Goal: Information Seeking & Learning: Learn about a topic

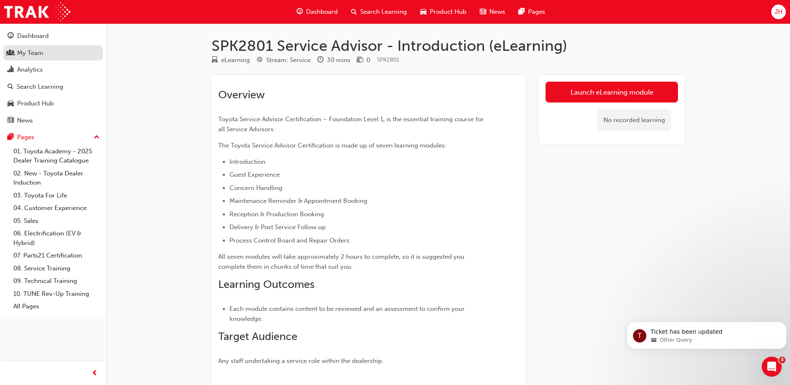
click at [67, 52] on div "My Team" at bounding box center [52, 53] width 91 height 10
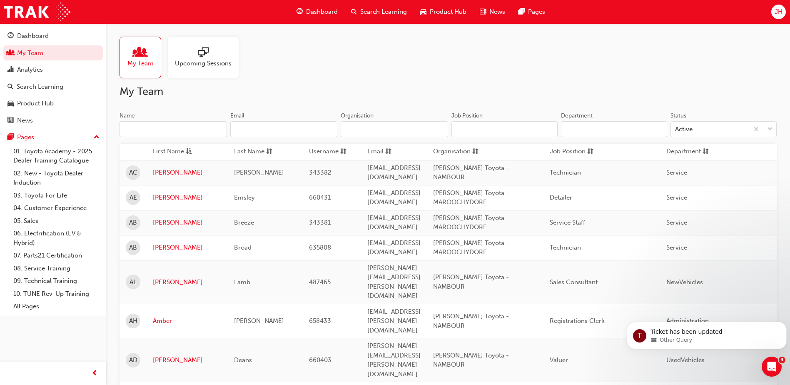
click at [172, 130] on input "Name" at bounding box center [173, 129] width 107 height 16
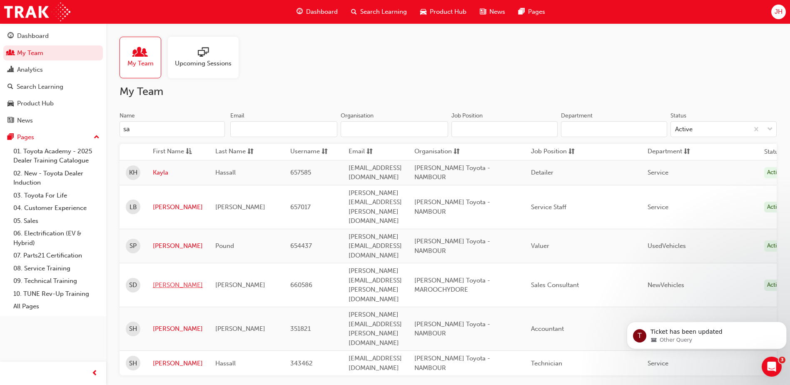
type input "sa"
click at [167, 280] on link "[PERSON_NAME]" at bounding box center [178, 285] width 50 height 10
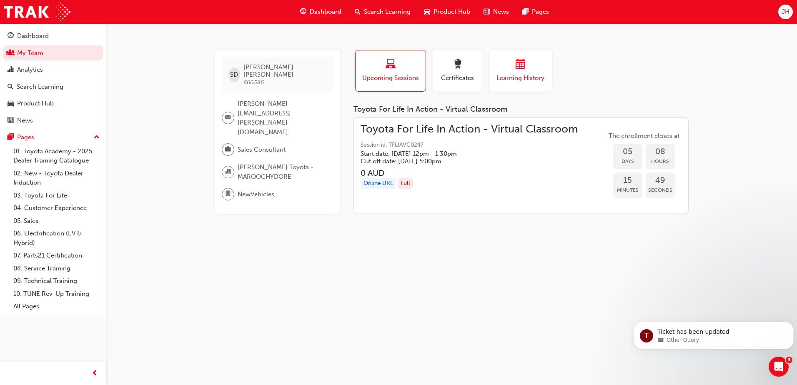
click at [518, 68] on span "calendar-icon" at bounding box center [520, 64] width 10 height 11
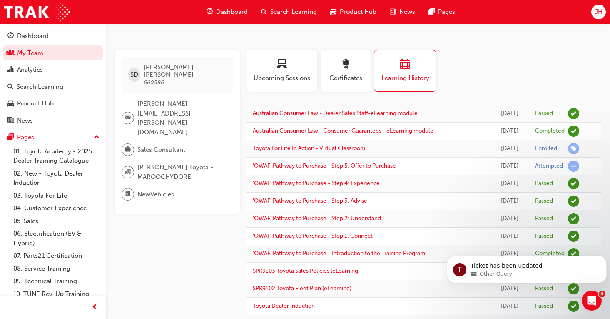
scroll to position [17, 0]
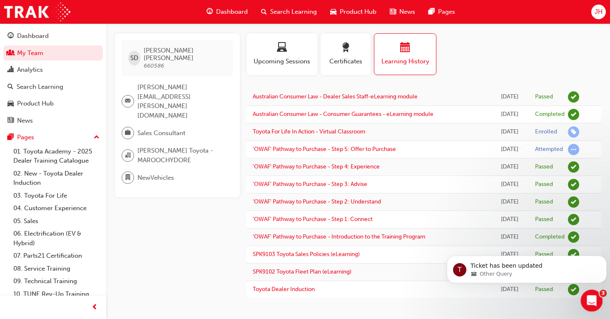
click at [593, 301] on icon "Open Intercom Messenger" at bounding box center [591, 299] width 14 height 14
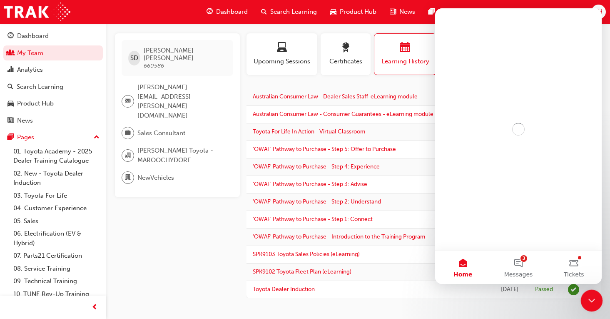
scroll to position [0, 0]
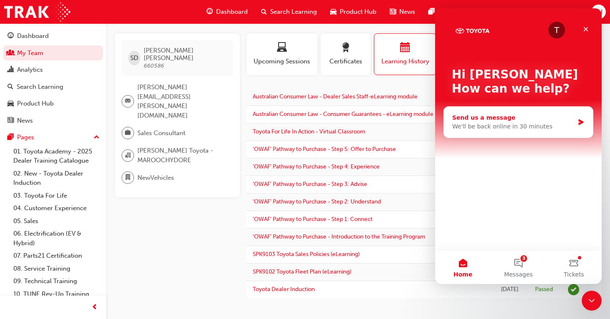
click at [503, 116] on div "Send us a message" at bounding box center [513, 117] width 122 height 9
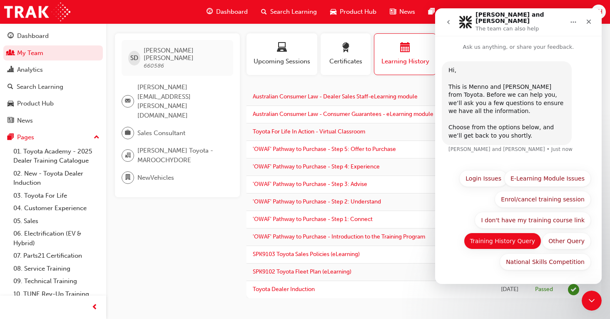
click at [516, 245] on button "Training History Query" at bounding box center [503, 240] width 78 height 17
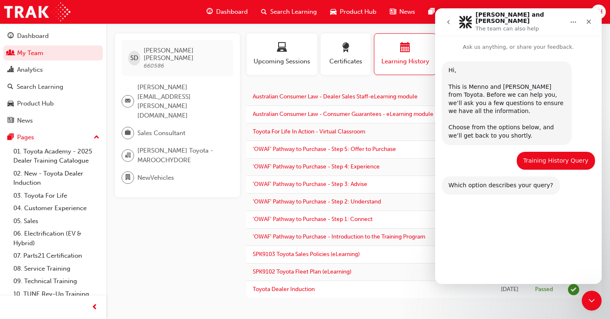
scroll to position [1, 0]
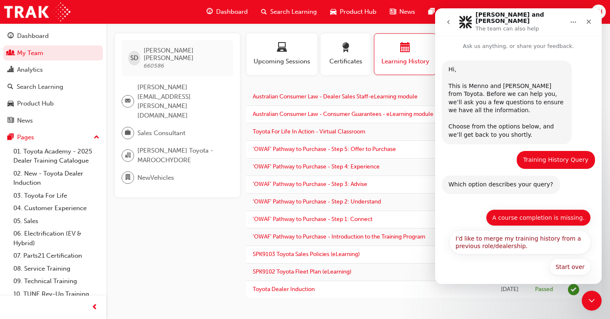
click at [551, 215] on button "A course completion is missing." at bounding box center [538, 217] width 105 height 17
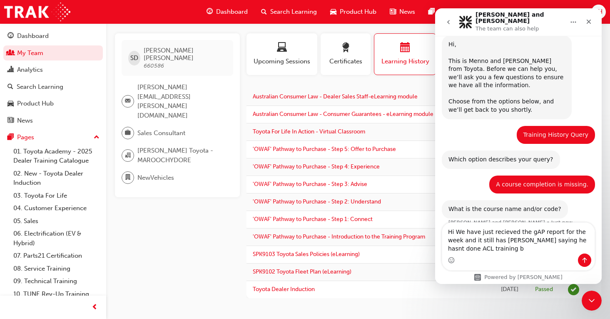
scroll to position [34, 0]
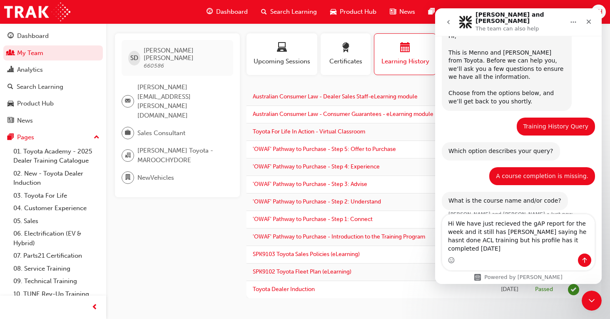
type textarea "Hi We have just recieved the gAP report for the week and it still has Sandin sa…"
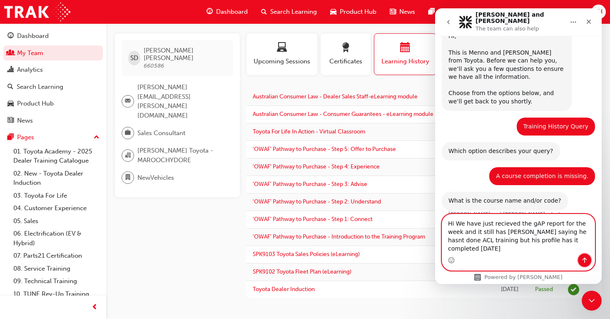
click at [585, 257] on icon "Send a message…" at bounding box center [585, 260] width 7 height 7
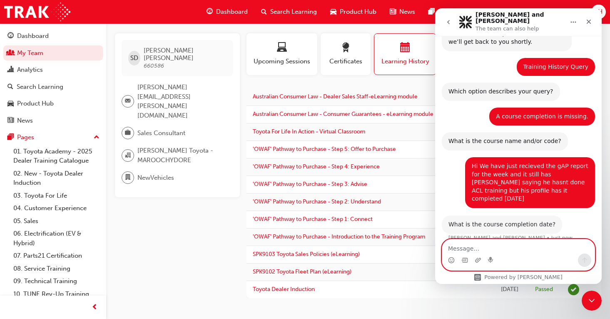
scroll to position [92, 0]
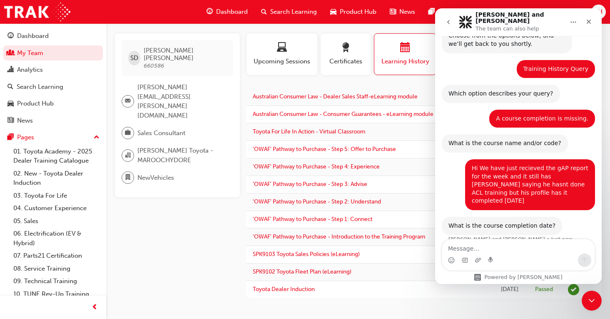
click at [523, 254] on div "Intercom messenger" at bounding box center [518, 259] width 152 height 13
click at [515, 250] on textarea "Message…" at bounding box center [518, 246] width 152 height 14
click at [498, 250] on textarea "Message…" at bounding box center [518, 246] width 152 height 14
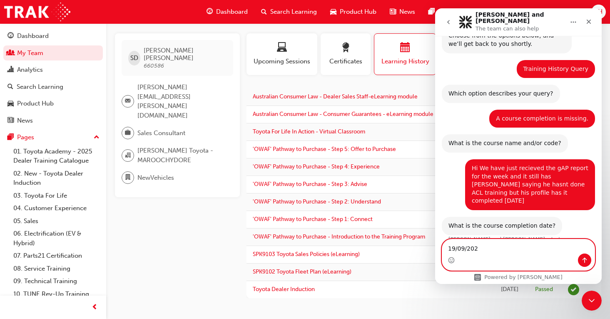
type textarea "19/09/2025"
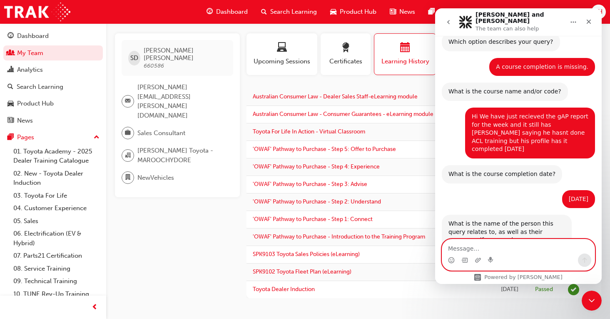
scroll to position [157, 0]
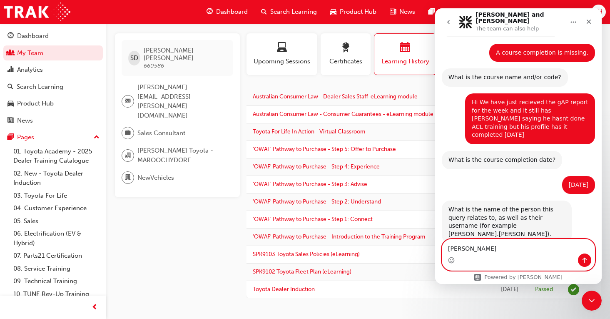
click at [482, 249] on textarea "Sandin" at bounding box center [518, 246] width 152 height 14
type textarea "Sandin.Draheim"
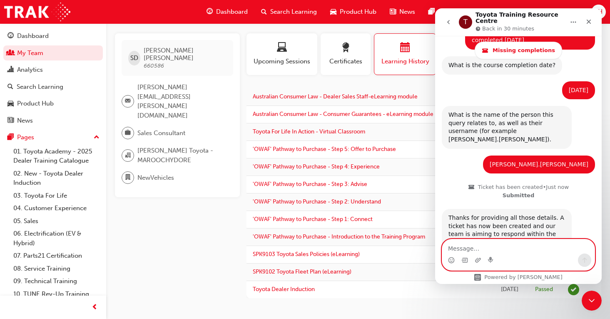
scroll to position [299, 0]
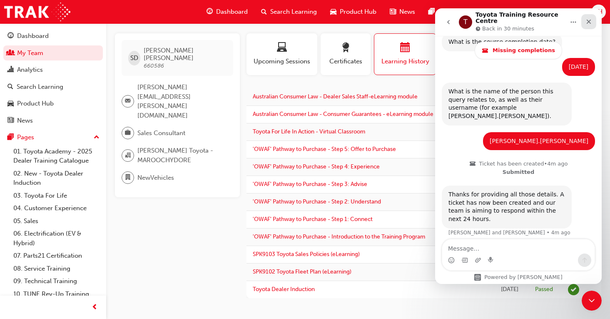
click at [592, 20] on icon "Close" at bounding box center [589, 21] width 7 height 7
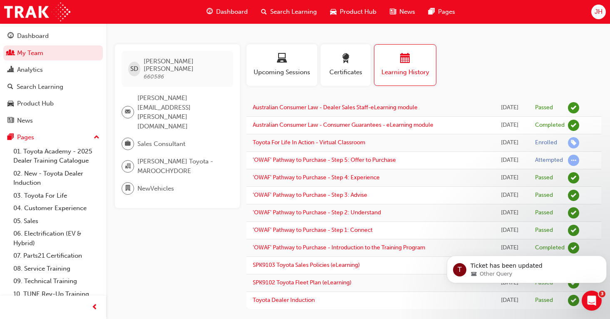
scroll to position [0, 0]
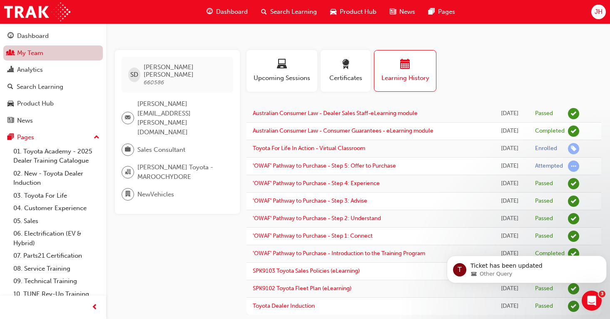
click at [26, 47] on link "My Team" at bounding box center [53, 52] width 100 height 15
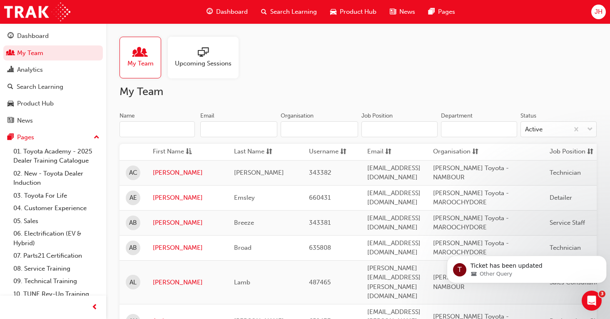
click at [172, 125] on input "Name" at bounding box center [157, 129] width 75 height 16
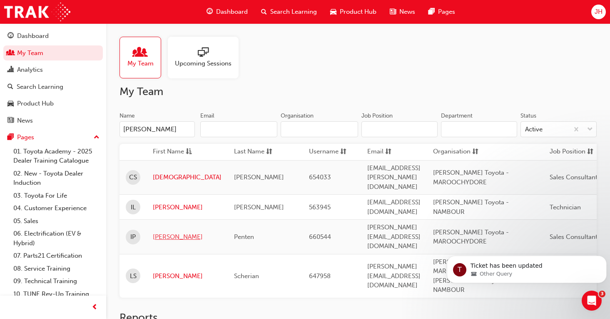
type input "ian"
click at [164, 232] on link "Ian" at bounding box center [187, 237] width 69 height 10
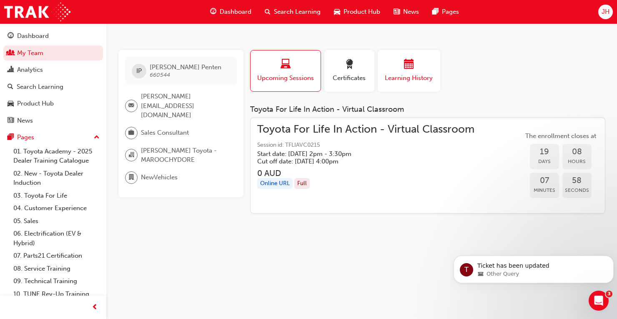
click at [415, 84] on button "Learning History" at bounding box center [408, 71] width 62 height 42
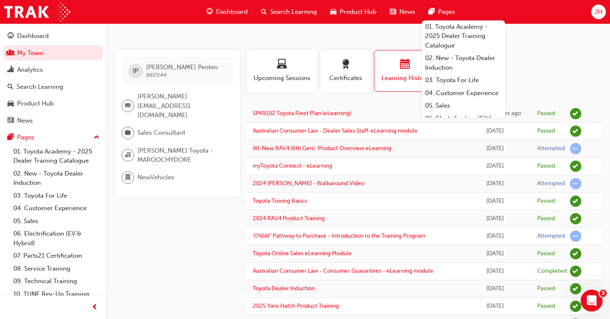
click at [599, 294] on div "Open Intercom Messenger" at bounding box center [590, 298] width 27 height 27
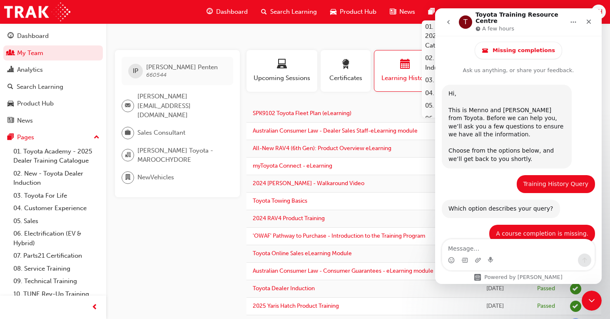
scroll to position [299, 0]
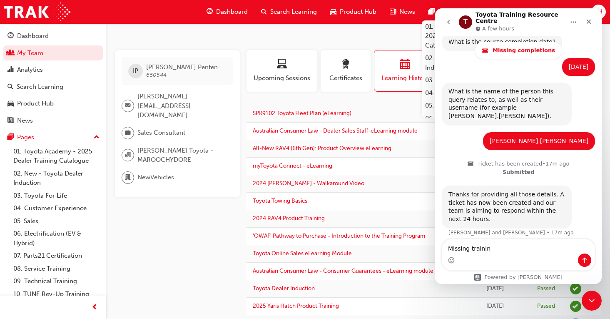
type textarea "Missing training"
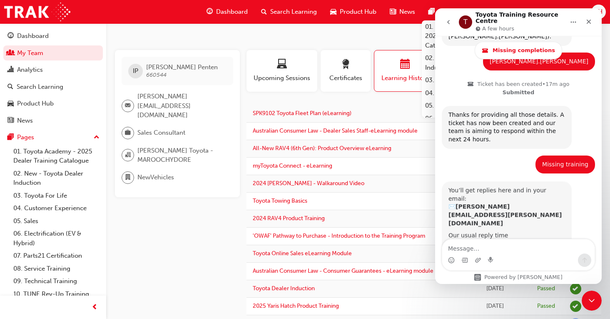
scroll to position [377, 0]
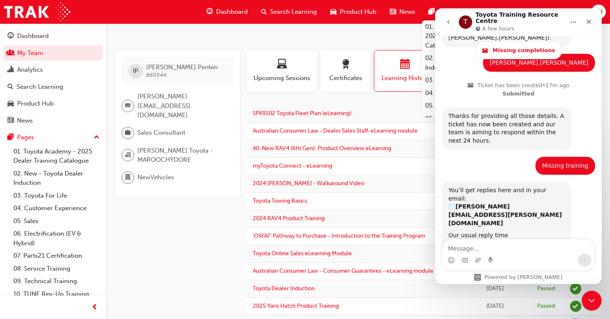
click at [445, 18] on button "go back" at bounding box center [449, 22] width 16 height 16
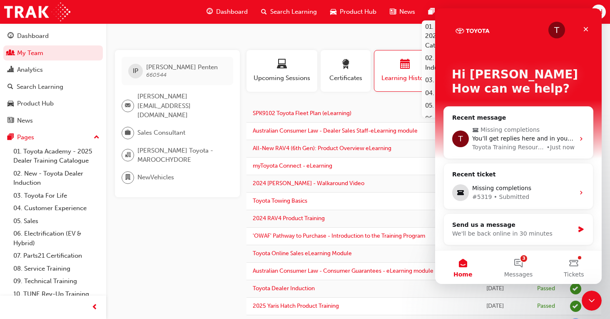
scroll to position [0, 0]
click at [512, 237] on div "We'll be back online in 30 minutes" at bounding box center [513, 233] width 122 height 9
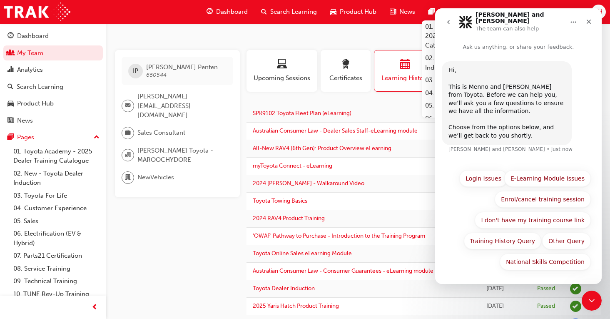
click at [523, 245] on button "Training History Query" at bounding box center [503, 240] width 78 height 17
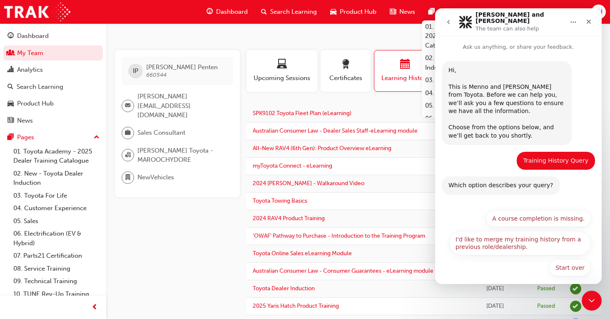
scroll to position [1, 0]
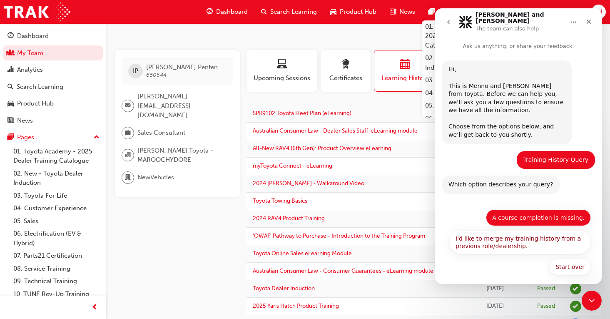
click at [532, 216] on button "A course completion is missing." at bounding box center [538, 217] width 105 height 17
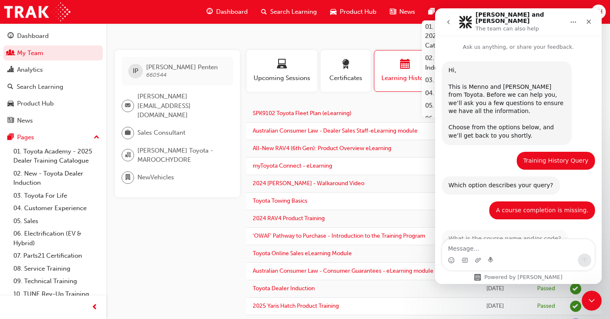
scroll to position [17, 0]
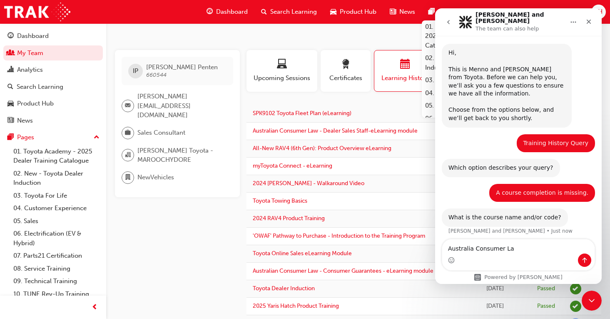
type textarea "Australia Consumer Law"
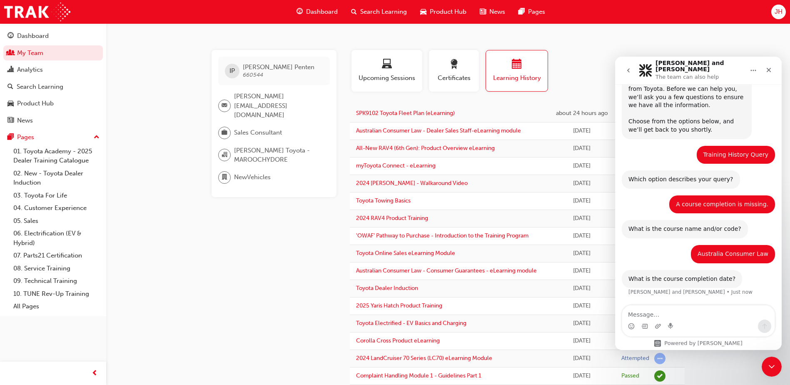
scroll to position [49, 0]
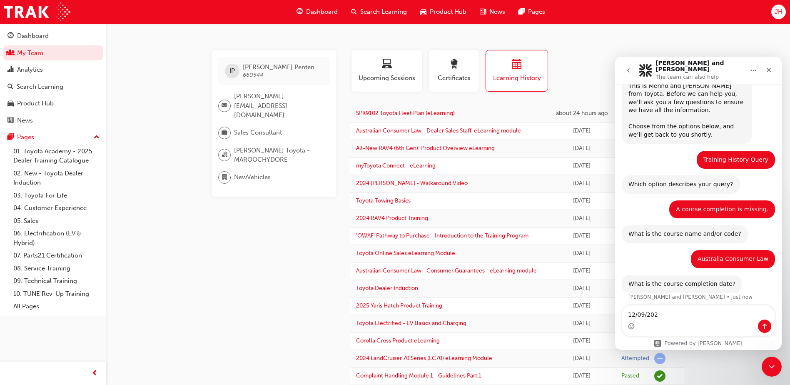
type textarea "12/09/2025"
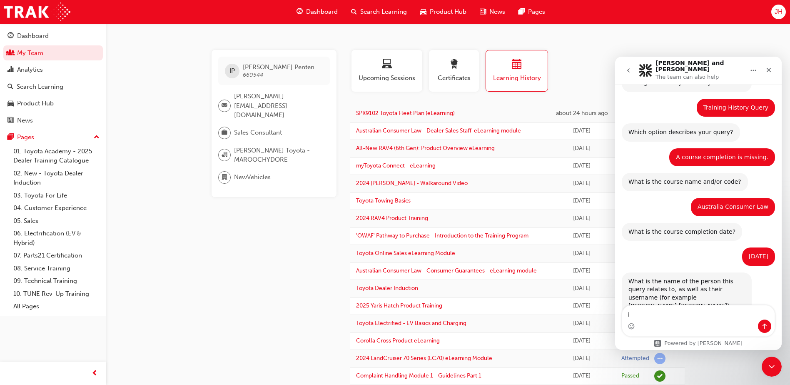
scroll to position [115, 0]
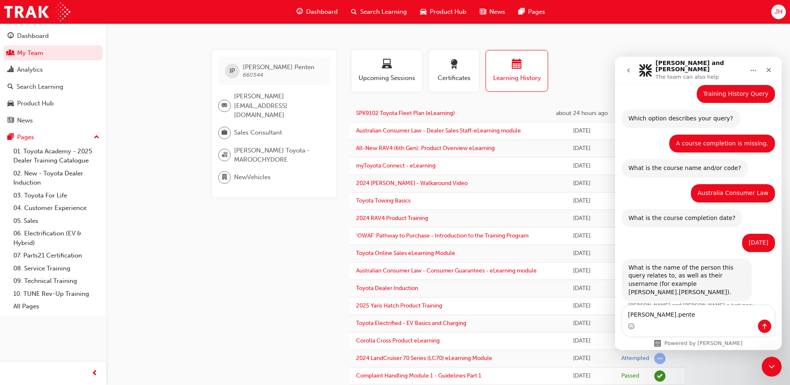
type textarea "ian.penten"
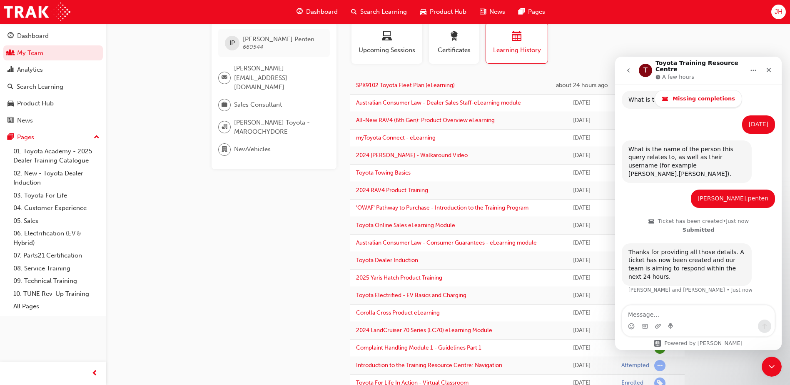
scroll to position [0, 0]
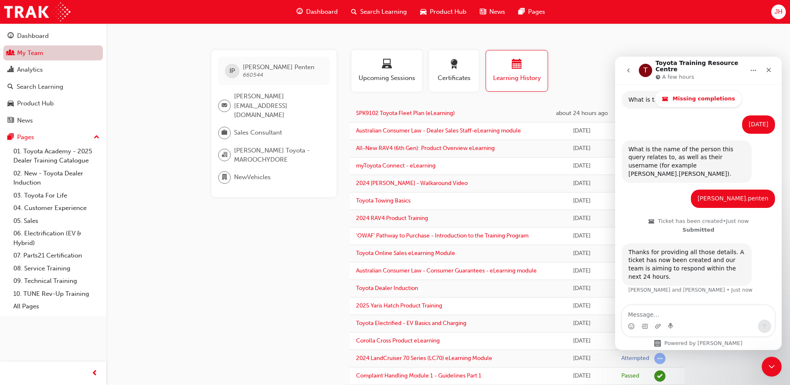
click at [72, 54] on link "My Team" at bounding box center [53, 52] width 100 height 15
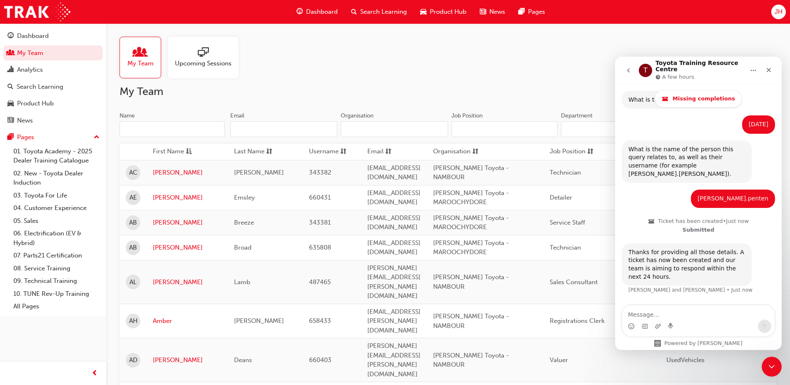
click at [170, 126] on input "Name" at bounding box center [172, 129] width 105 height 16
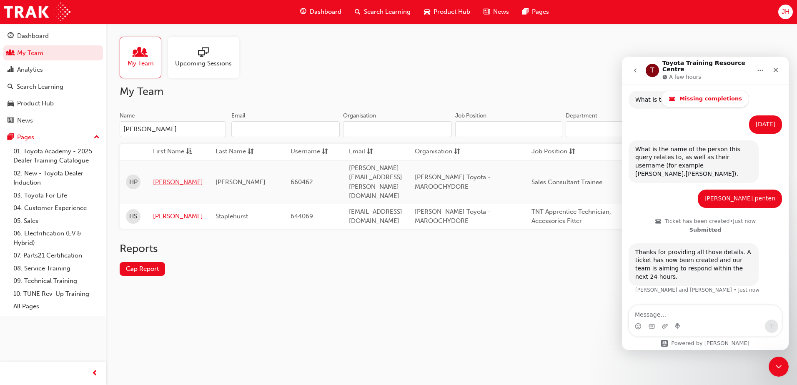
type input "harry"
click at [157, 177] on link "Harry" at bounding box center [178, 182] width 50 height 10
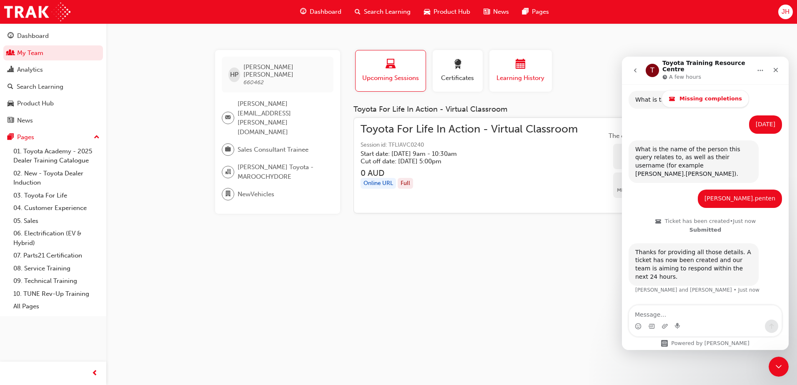
click at [516, 76] on span "Learning History" at bounding box center [520, 78] width 50 height 10
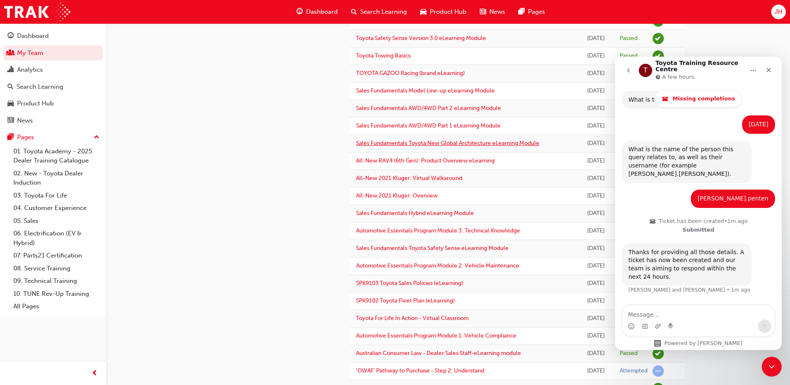
scroll to position [208, 0]
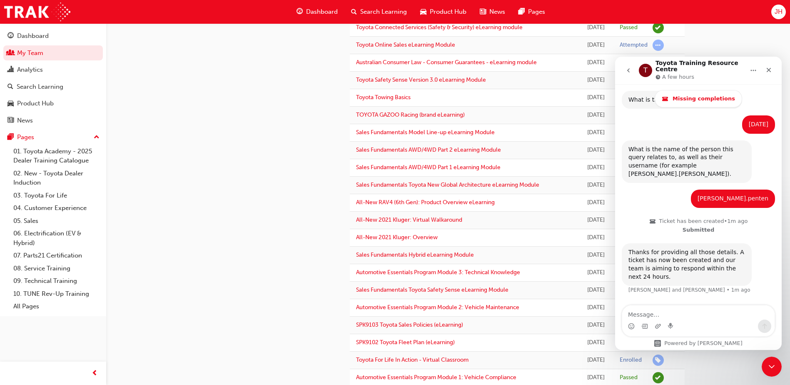
click at [630, 72] on button "go back" at bounding box center [629, 70] width 16 height 16
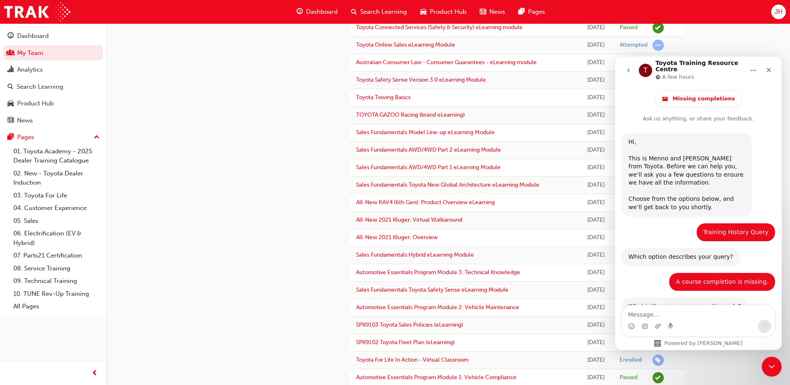
scroll to position [257, 0]
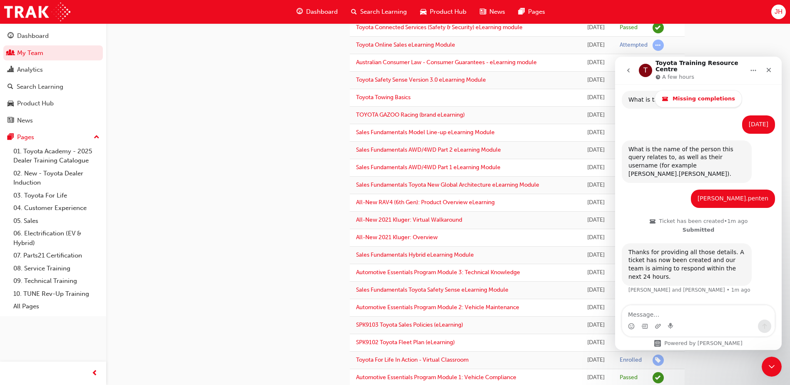
click at [628, 69] on icon "go back" at bounding box center [628, 70] width 7 height 7
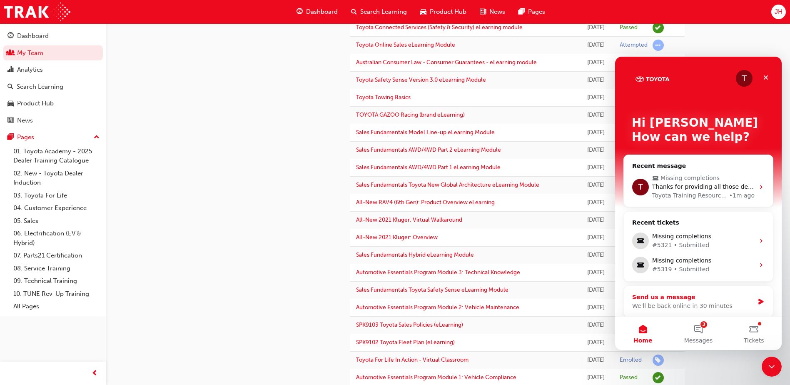
click at [664, 305] on div "We'll be back online in 30 minutes" at bounding box center [693, 306] width 122 height 9
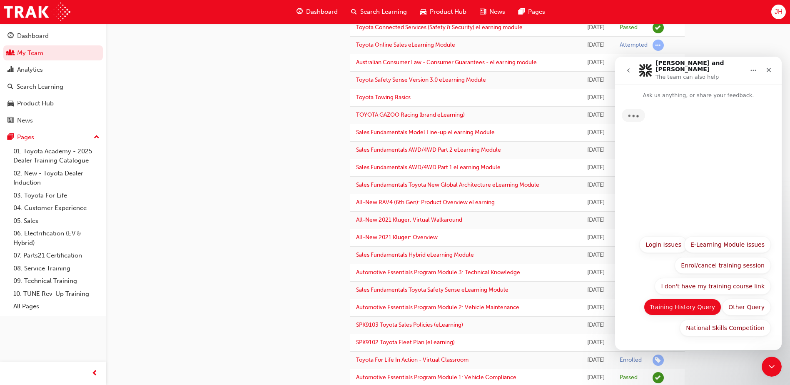
click at [695, 309] on button "Training History Query" at bounding box center [683, 307] width 78 height 17
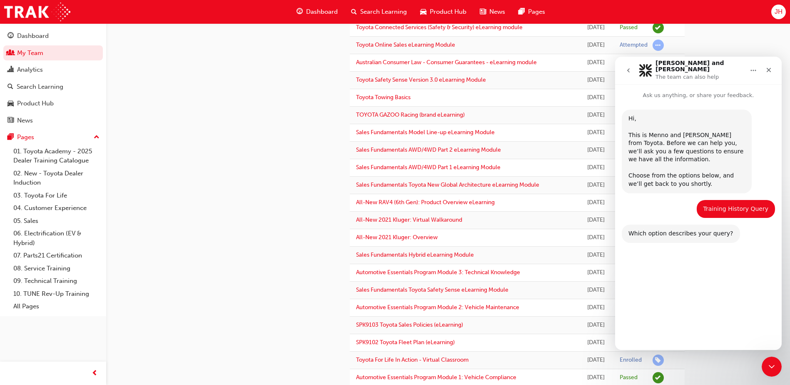
click at [707, 280] on button "A course completion is missing." at bounding box center [718, 278] width 105 height 17
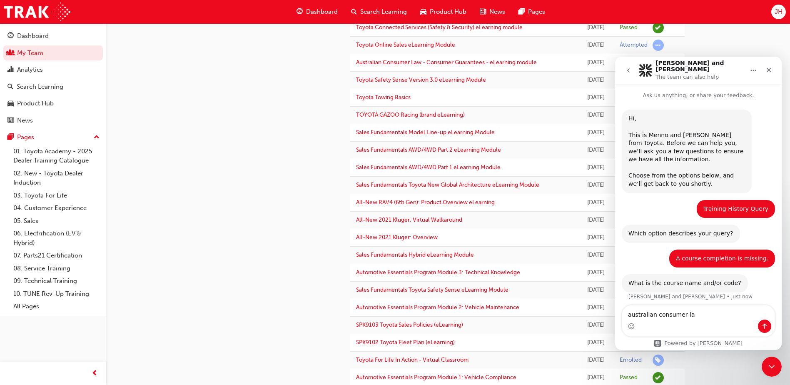
type textarea "australian consumer law"
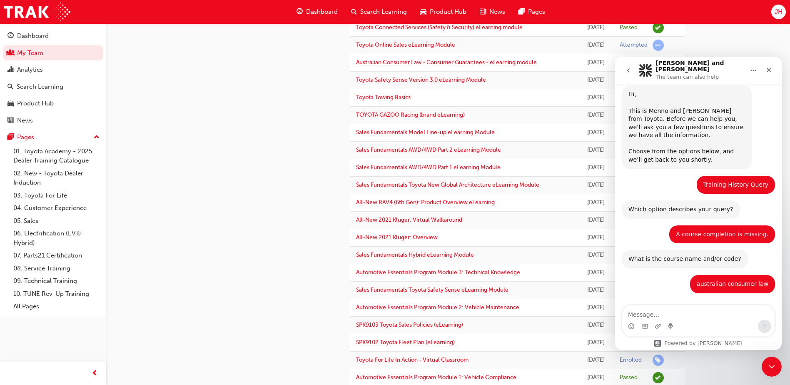
scroll to position [49, 0]
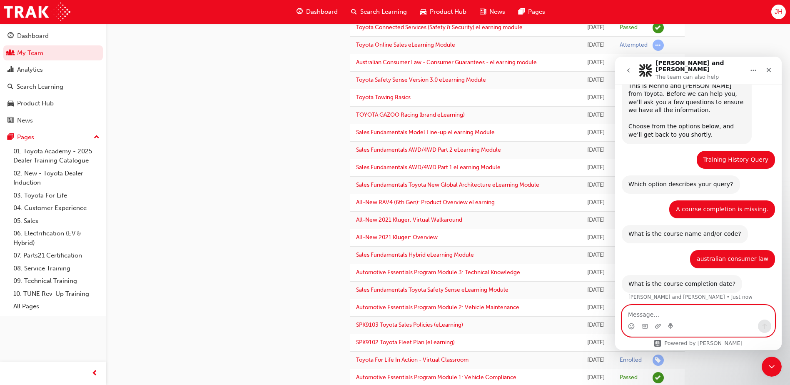
click at [677, 318] on textarea "Message…" at bounding box center [698, 312] width 152 height 14
click at [699, 319] on textarea "Message…" at bounding box center [698, 312] width 152 height 14
type textarea "20/09/2025"
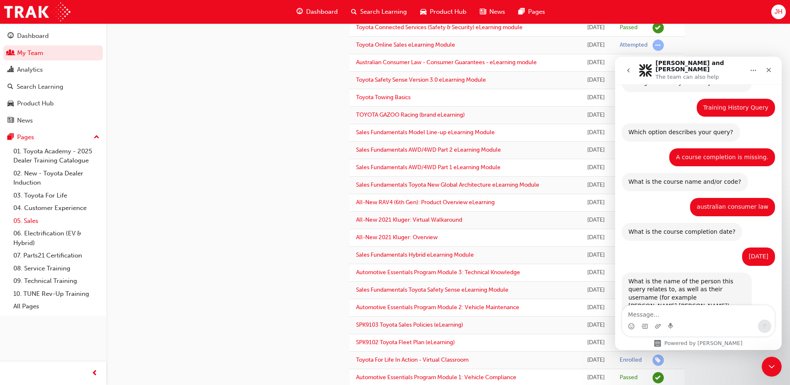
scroll to position [115, 0]
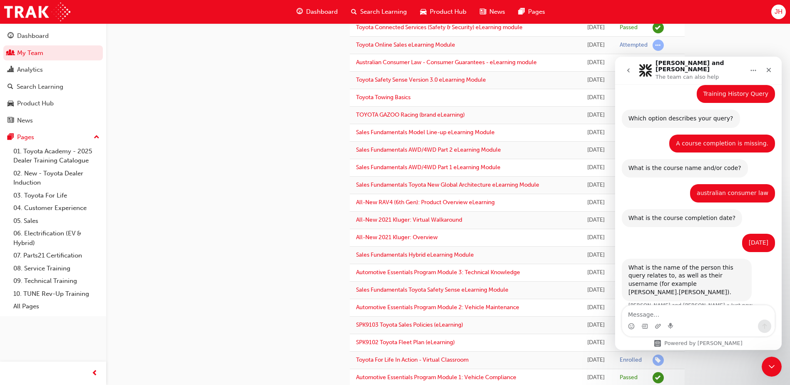
click at [641, 322] on div "Intercom messenger" at bounding box center [698, 326] width 152 height 13
click at [649, 315] on textarea "Message…" at bounding box center [698, 312] width 152 height 14
paste textarea "[PERSON_NAME]"
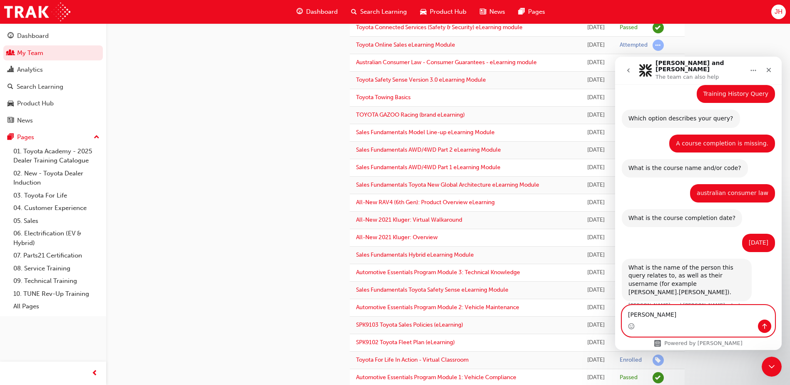
scroll to position [123, 0]
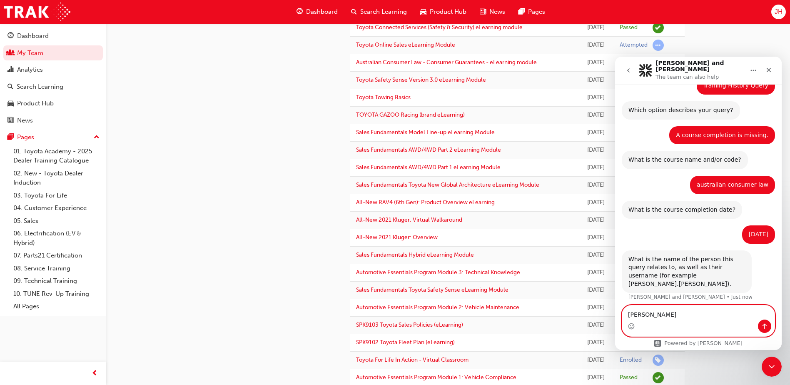
click at [642, 308] on textarea "[PERSON_NAME]" at bounding box center [698, 312] width 152 height 14
type textarea "Harry.Petrie"
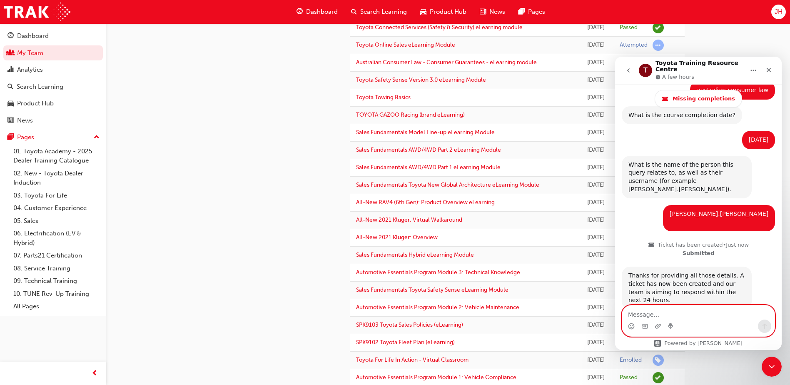
scroll to position [265, 0]
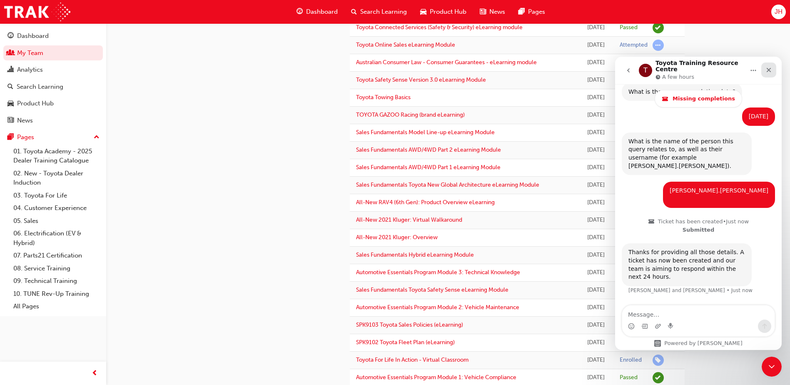
click at [774, 68] on div "Close" at bounding box center [769, 69] width 15 height 15
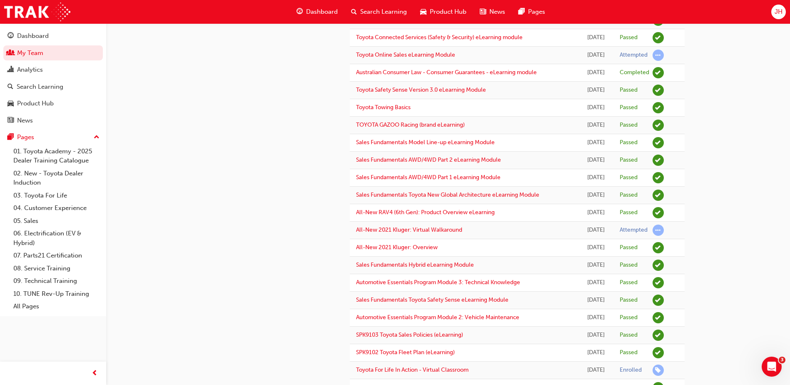
scroll to position [167, 0]
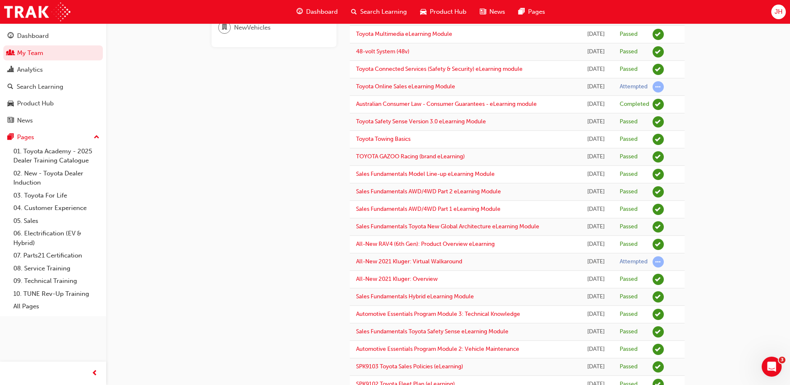
click at [383, 17] on div "Search Learning" at bounding box center [379, 11] width 69 height 17
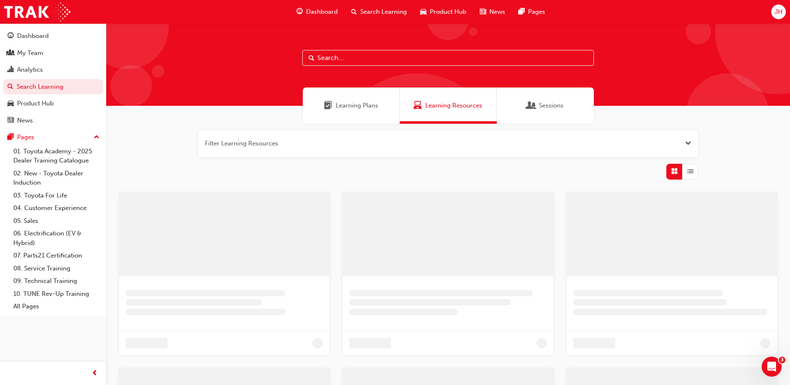
click at [367, 58] on input "text" at bounding box center [448, 58] width 292 height 16
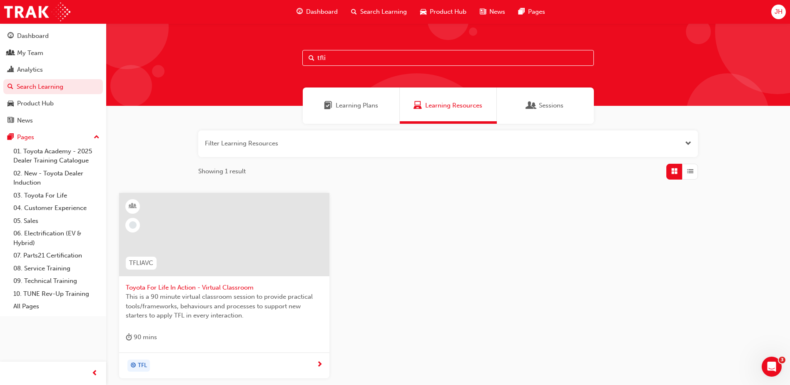
type input "tfli"
click at [194, 307] on span "This is a 90 minute virtual classroom session to provide practical tools/framew…" at bounding box center [224, 306] width 197 height 28
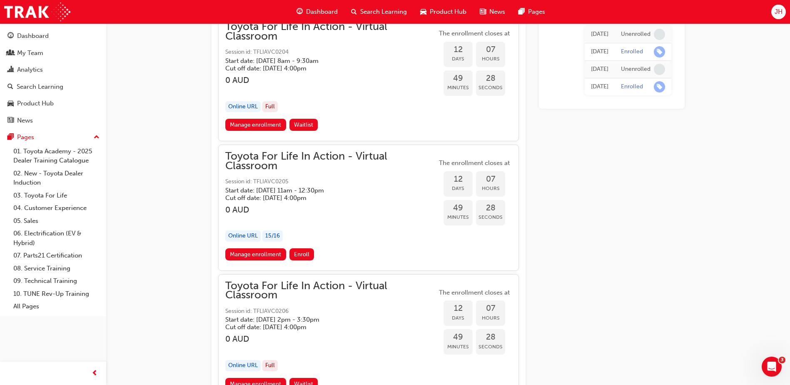
scroll to position [3383, 0]
click at [280, 253] on link "Manage enrollment" at bounding box center [255, 255] width 61 height 12
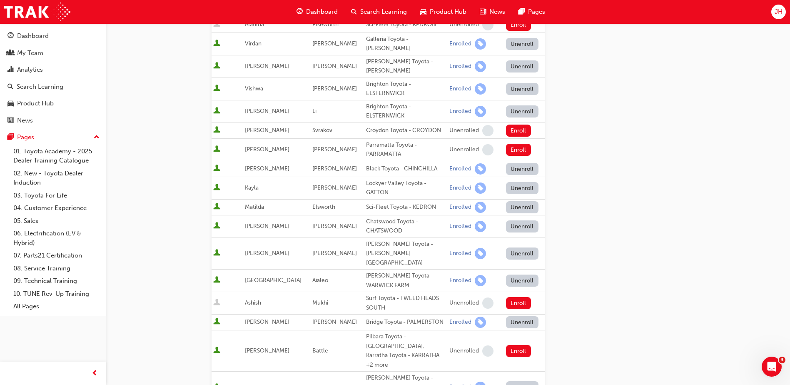
scroll to position [418, 0]
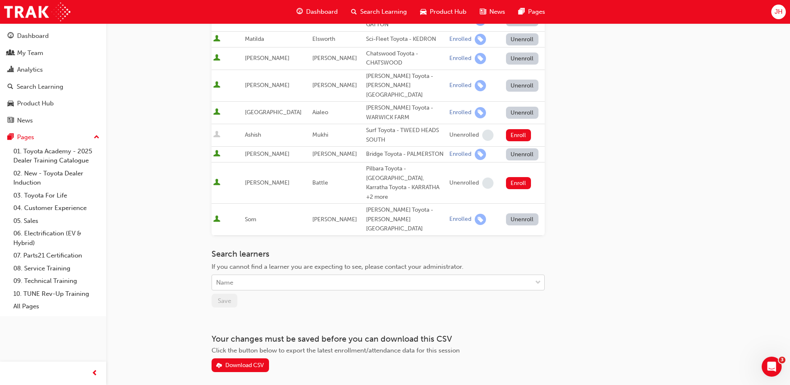
click at [322, 275] on div "Name" at bounding box center [372, 282] width 320 height 15
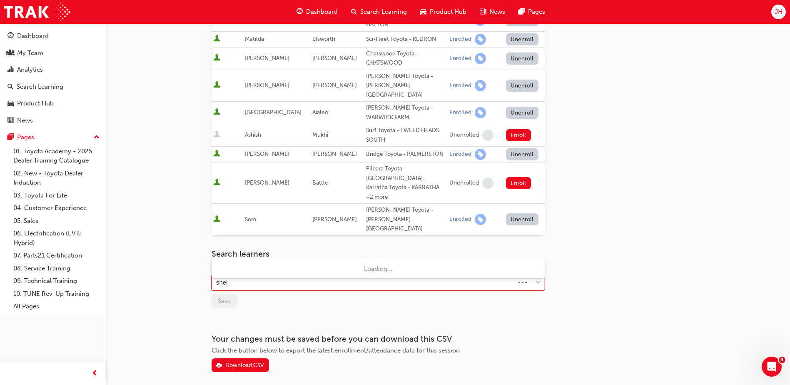
type input "shell"
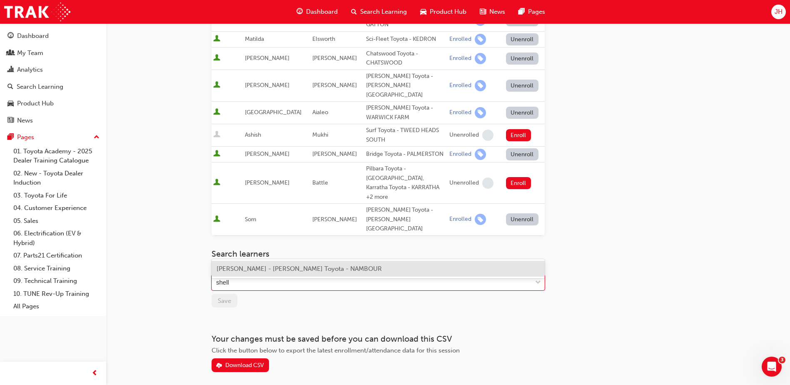
click at [323, 271] on span "Shelley Sykes - Ken Mills Toyota - NAMBOUR" at bounding box center [299, 268] width 165 height 7
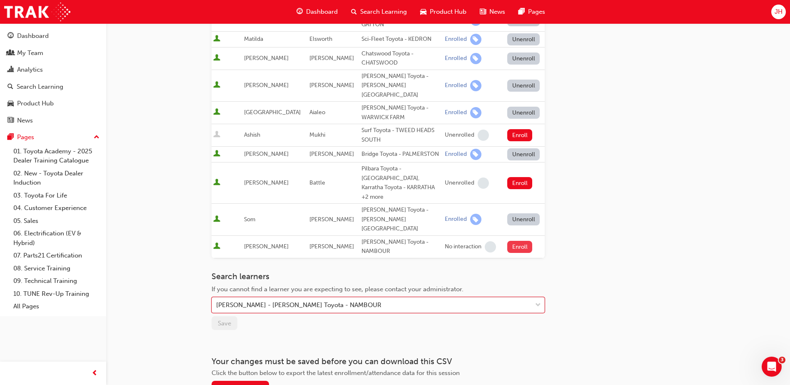
click at [511, 241] on button "Enroll" at bounding box center [519, 247] width 25 height 12
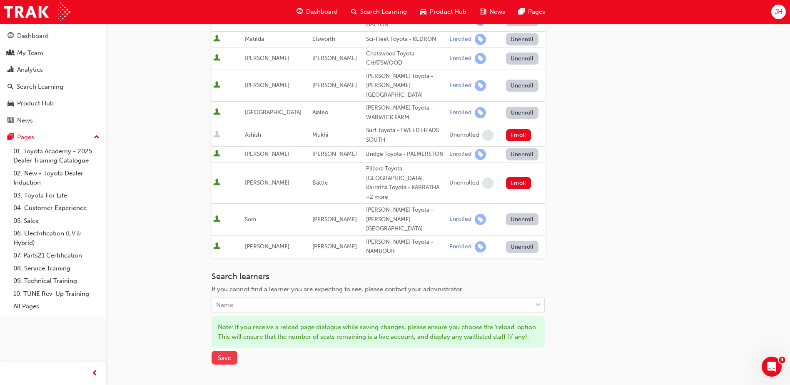
click at [222, 354] on span "Save" at bounding box center [224, 357] width 13 height 7
click at [226, 355] on span "Save" at bounding box center [224, 358] width 13 height 7
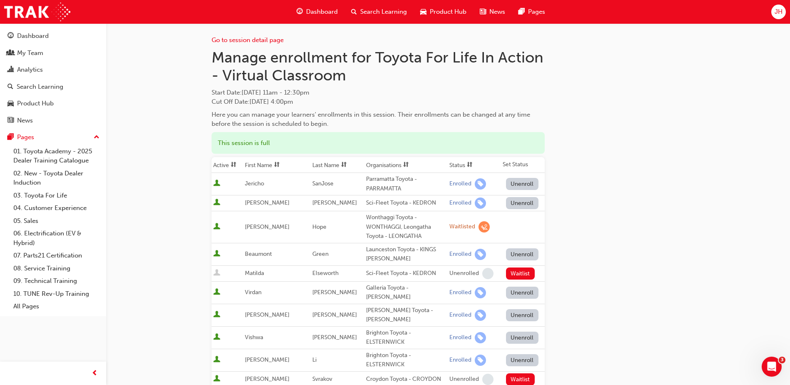
scroll to position [0, 0]
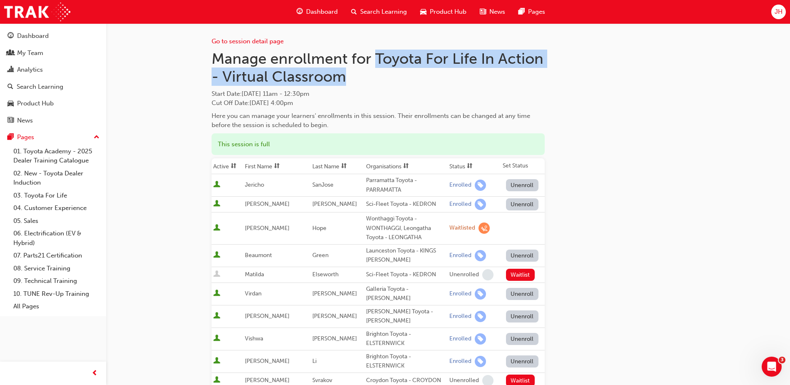
drag, startPoint x: 377, startPoint y: 59, endPoint x: 511, endPoint y: 75, distance: 134.7
click at [511, 75] on h1 "Manage enrollment for Toyota For Life In Action - Virtual Classroom" at bounding box center [378, 68] width 333 height 36
copy h1 "Toyota For Life In Action - Virtual Classroom"
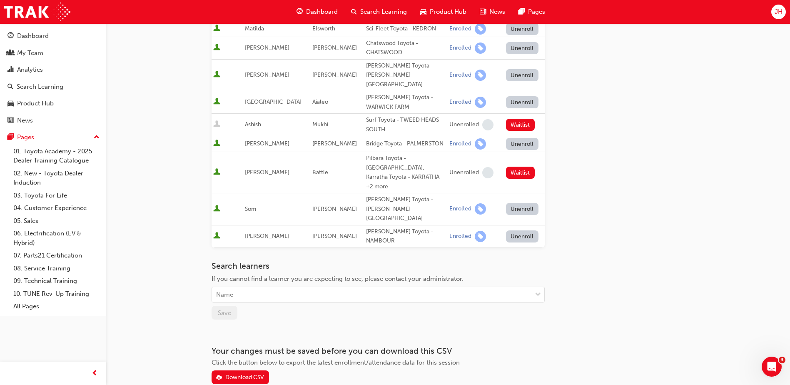
scroll to position [434, 0]
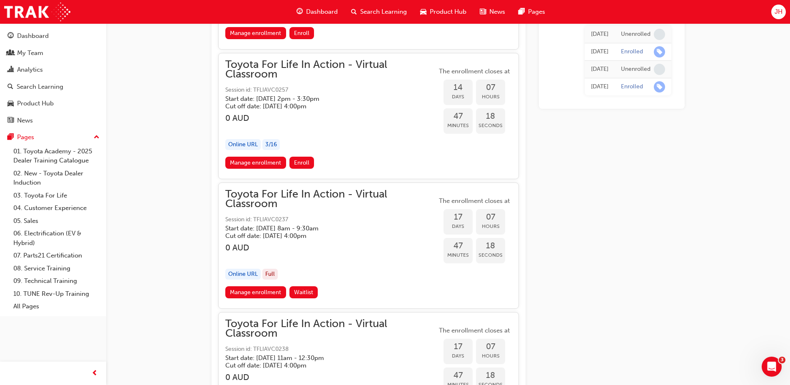
scroll to position [4342, 0]
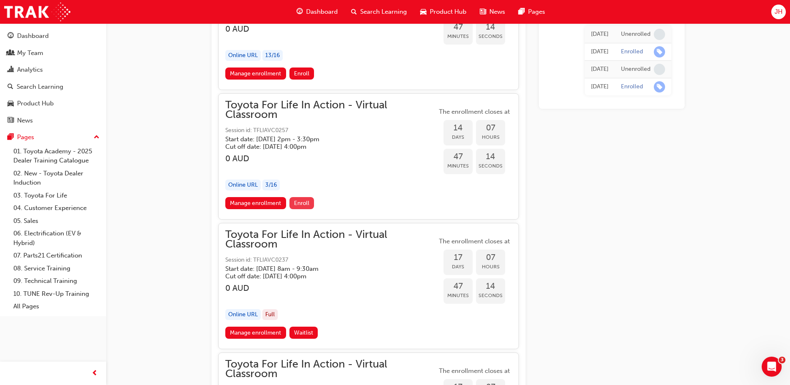
click at [300, 202] on span "Enroll" at bounding box center [301, 203] width 15 height 7
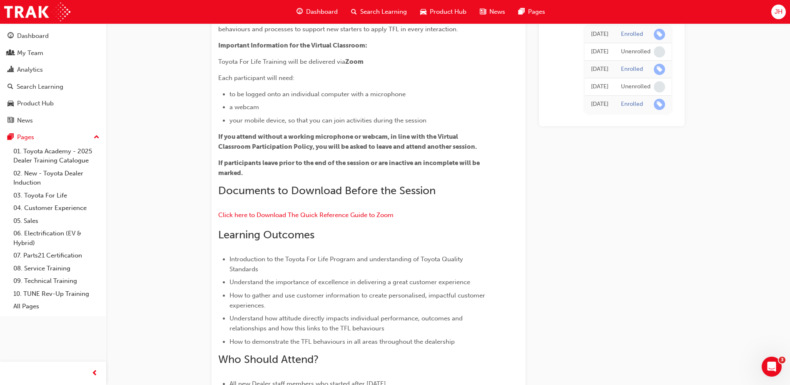
scroll to position [175, 0]
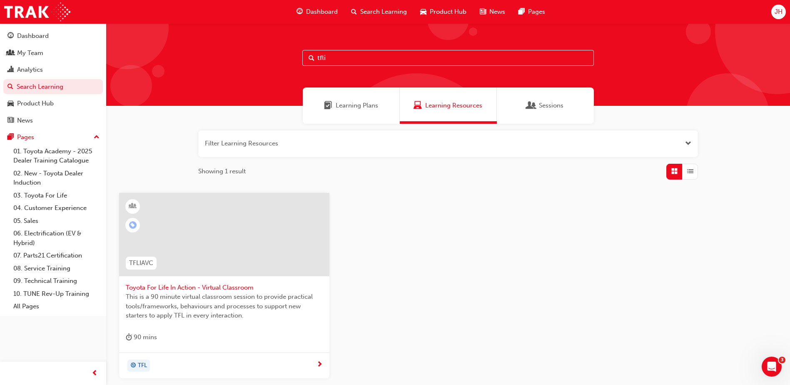
click at [200, 301] on span "This is a 90 minute virtual classroom session to provide practical tools/framew…" at bounding box center [224, 306] width 197 height 28
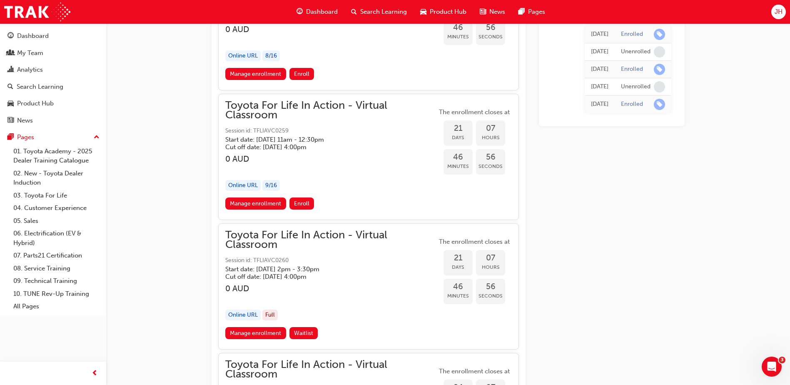
scroll to position [6118, 0]
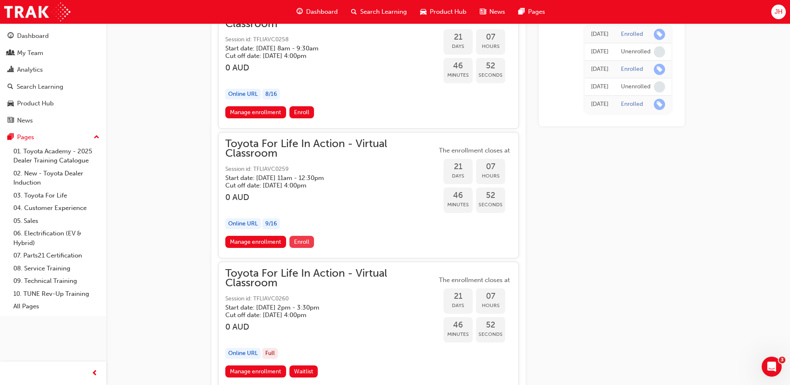
click at [303, 242] on span "Enroll" at bounding box center [301, 241] width 15 height 7
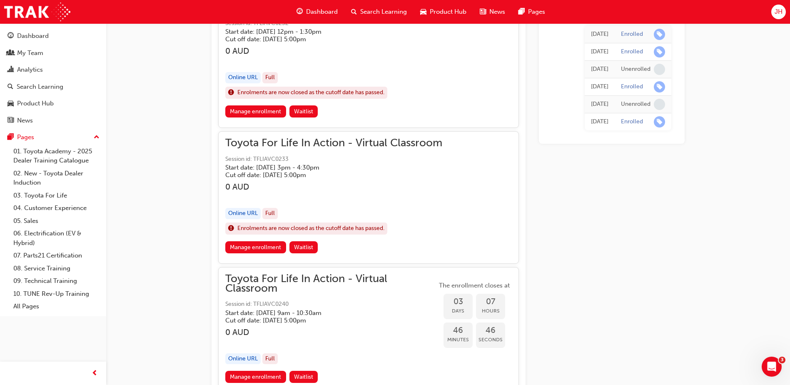
scroll to position [759, 0]
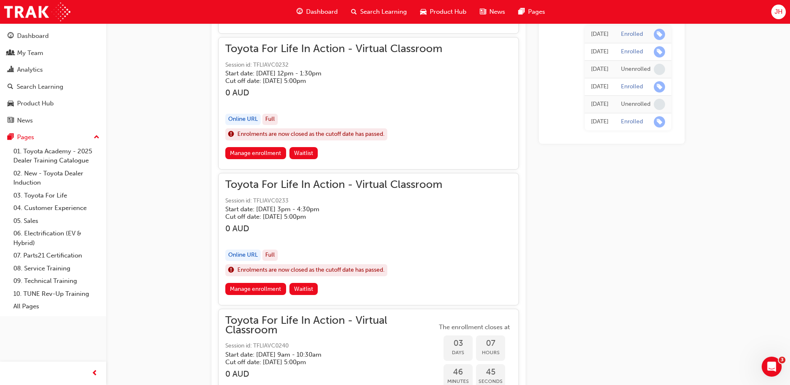
click at [659, 37] on span "learningRecordVerb_ENROLL-icon" at bounding box center [659, 34] width 11 height 11
click at [605, 31] on div "[DATE]" at bounding box center [599, 35] width 17 height 10
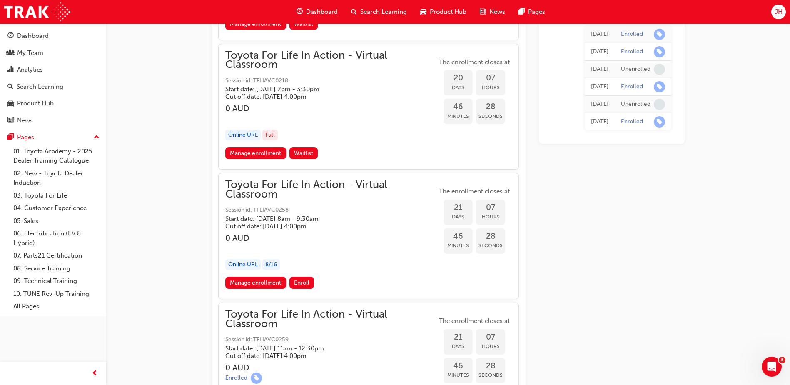
scroll to position [5966, 0]
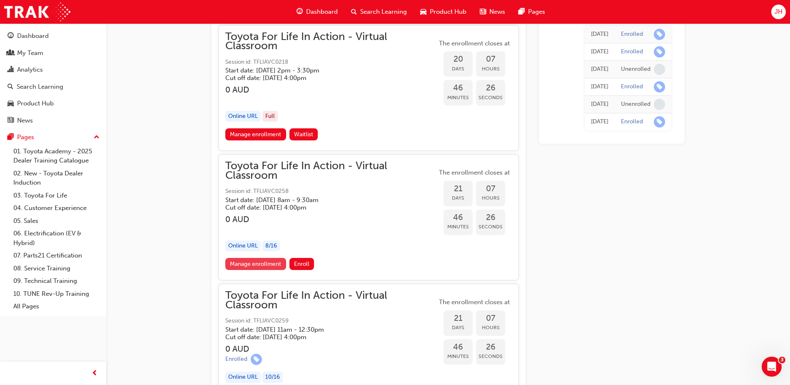
click at [261, 259] on link "Manage enrollment" at bounding box center [255, 264] width 61 height 12
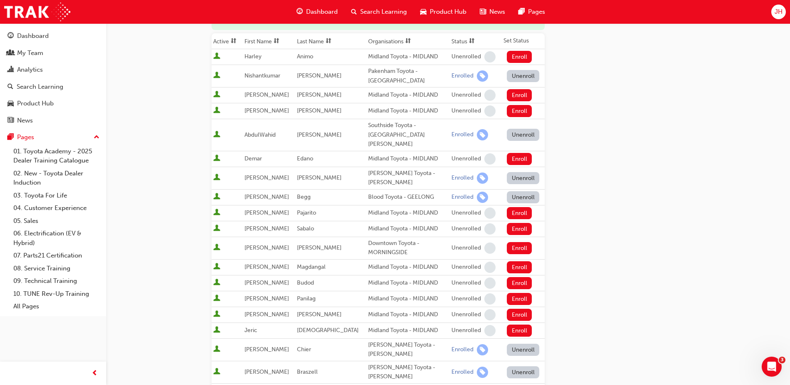
scroll to position [83, 0]
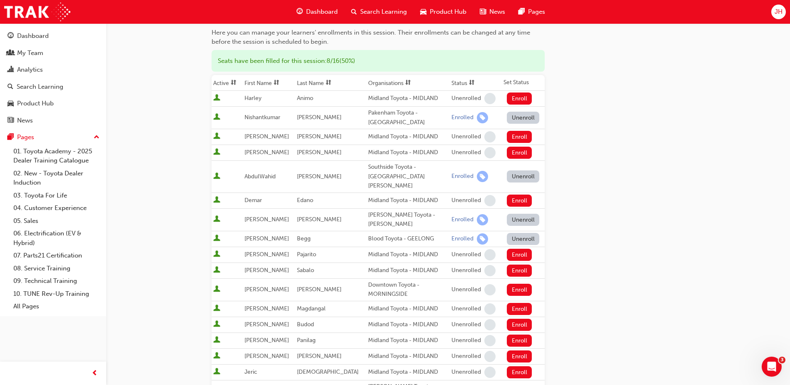
click at [385, 85] on th "Organisations" at bounding box center [408, 83] width 83 height 16
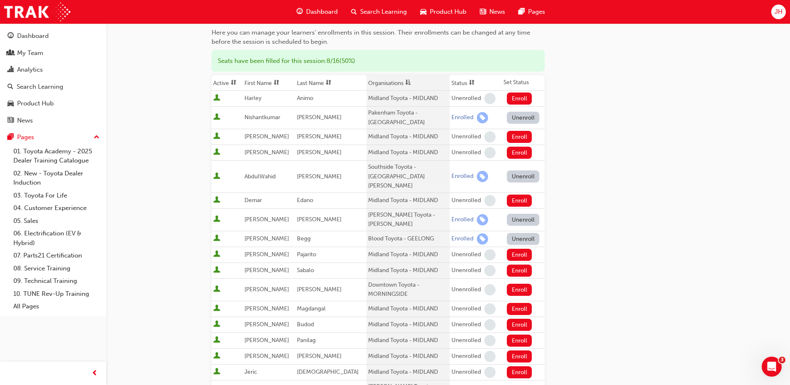
click at [383, 76] on th "Organisations" at bounding box center [408, 83] width 83 height 16
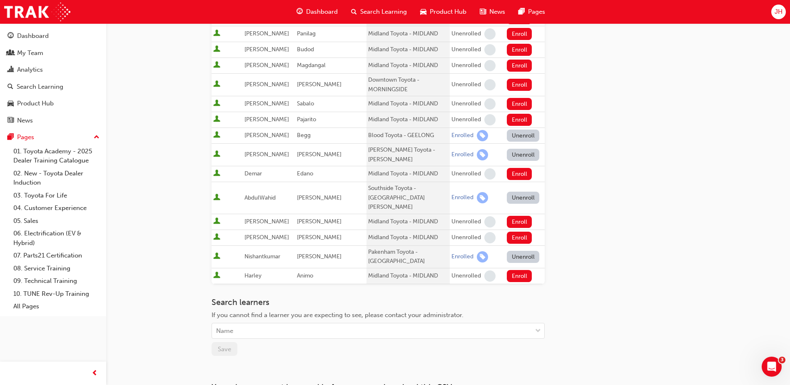
scroll to position [292, 0]
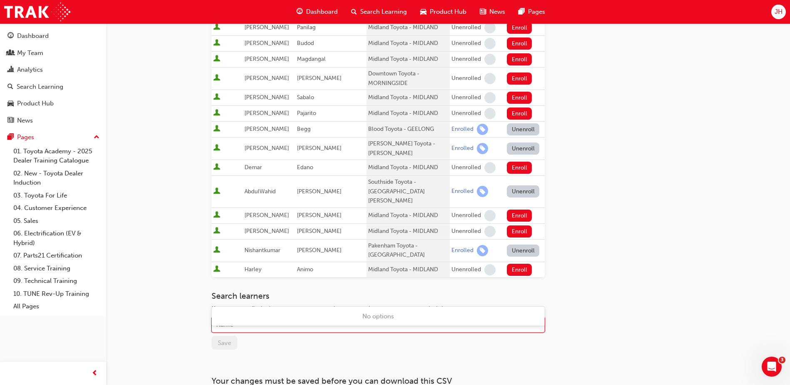
click at [320, 317] on div "Name" at bounding box center [372, 324] width 320 height 15
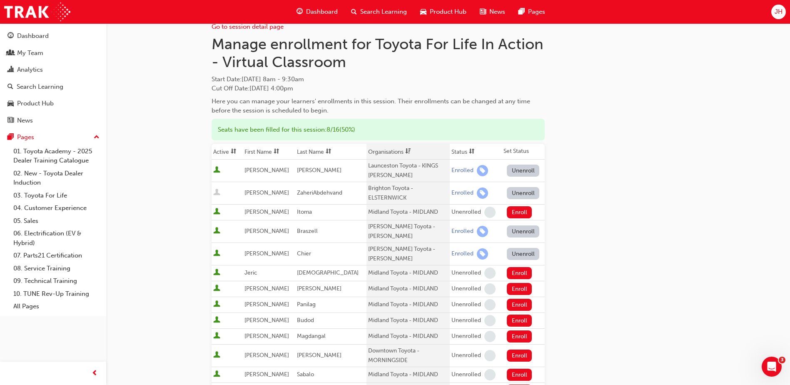
scroll to position [0, 0]
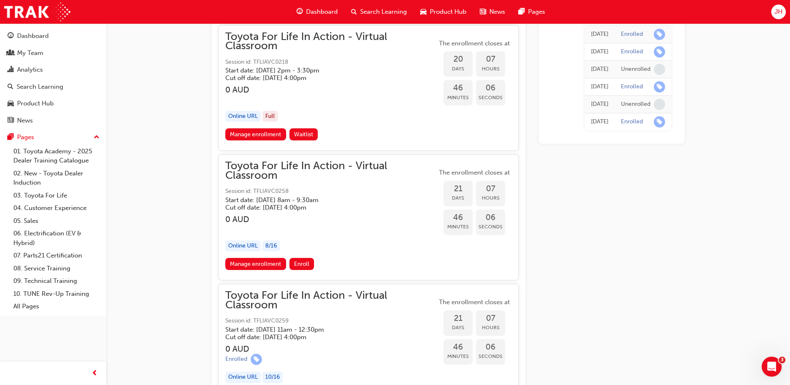
scroll to position [6050, 0]
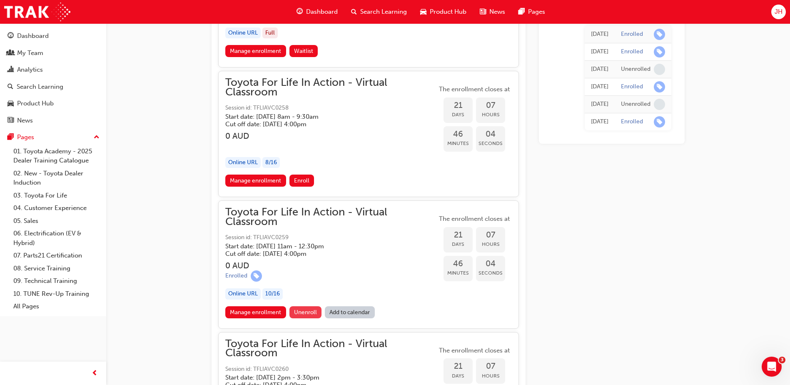
click at [301, 313] on span "Unenroll" at bounding box center [305, 312] width 23 height 7
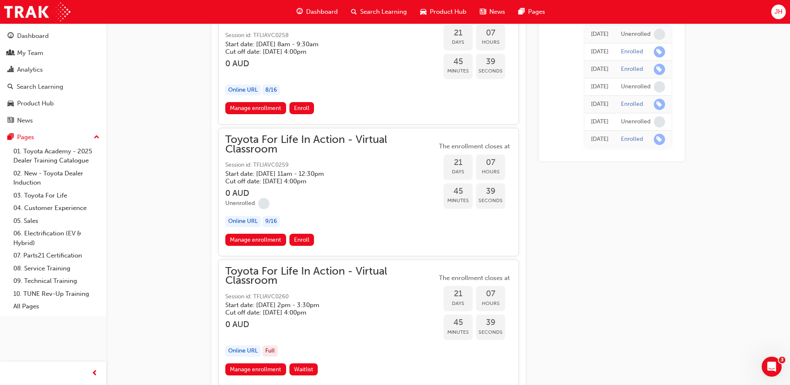
scroll to position [6091, 0]
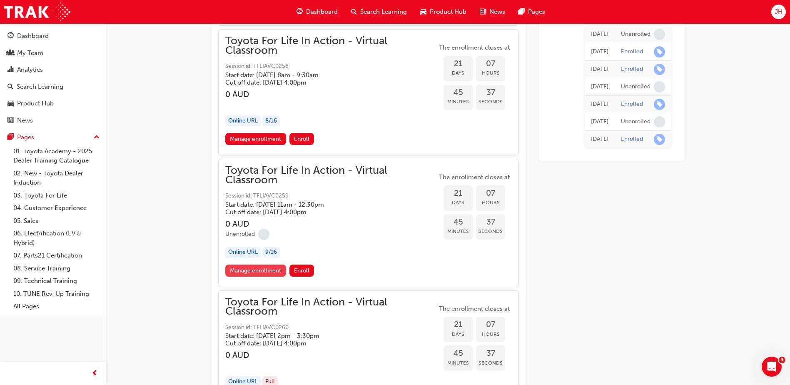
click at [270, 267] on link "Manage enrollment" at bounding box center [255, 271] width 61 height 12
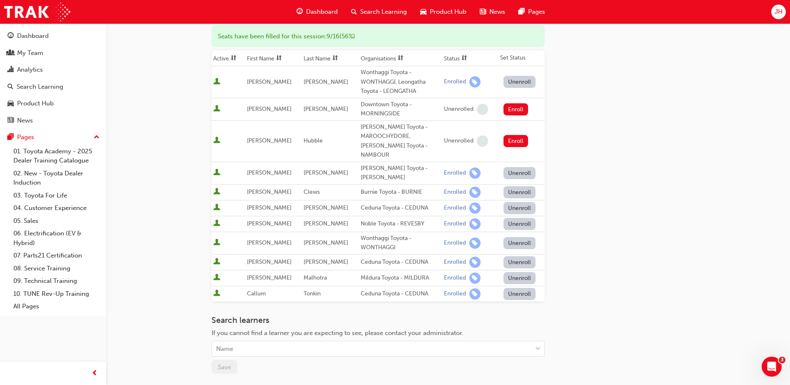
scroll to position [193, 0]
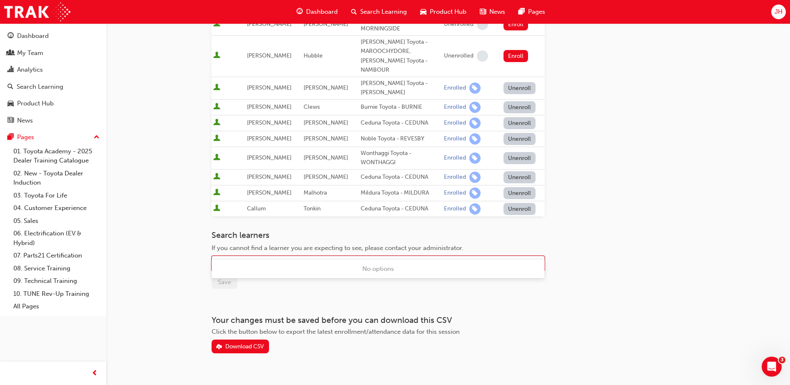
click at [303, 257] on div "Name" at bounding box center [372, 264] width 320 height 15
type input "[PERSON_NAME]"
drag, startPoint x: 243, startPoint y: 247, endPoint x: 208, endPoint y: 246, distance: 34.6
click at [208, 246] on div "Go to session detail page Manage enrollment for Toyota For Life In Action - Vir…" at bounding box center [448, 105] width 500 height 550
type input "[PERSON_NAME]"
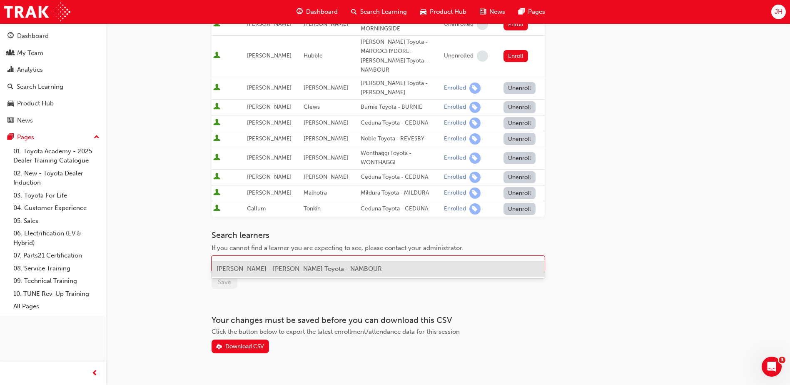
click at [260, 271] on span "[PERSON_NAME] - [PERSON_NAME] Toyota - NAMBOUR" at bounding box center [299, 268] width 165 height 7
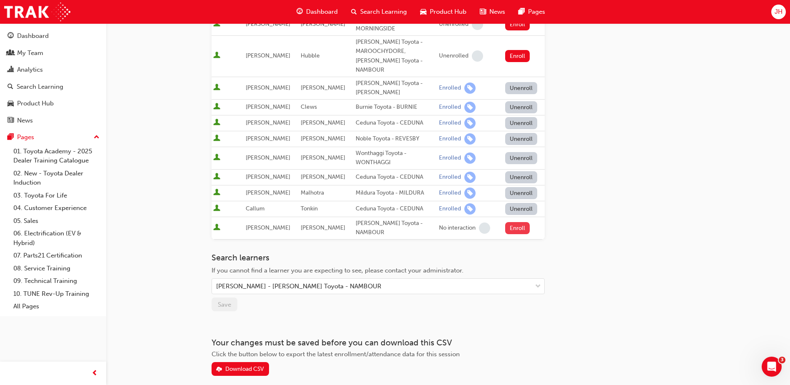
click at [518, 222] on button "Enroll" at bounding box center [517, 228] width 25 height 12
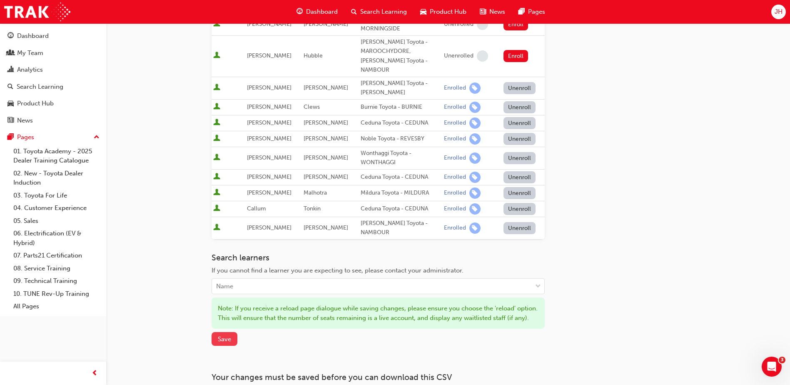
click at [228, 335] on span "Save" at bounding box center [224, 338] width 13 height 7
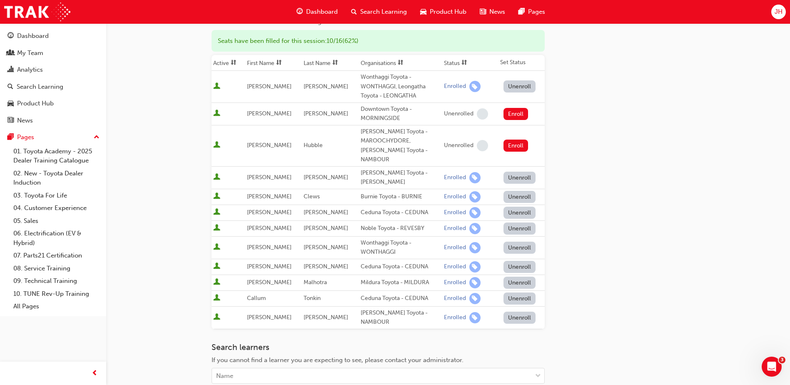
scroll to position [0, 0]
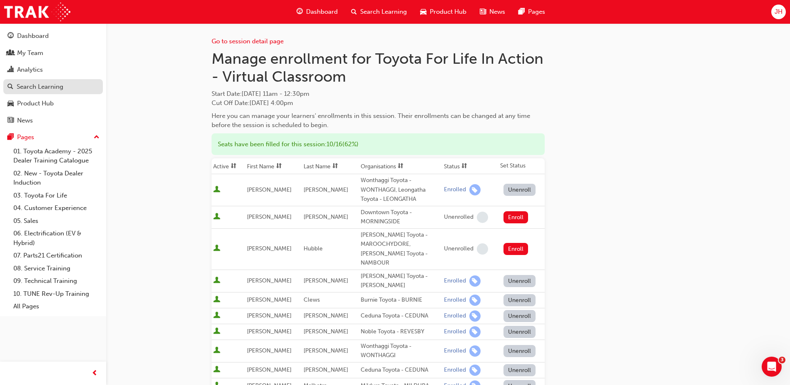
click at [50, 89] on div "Search Learning" at bounding box center [40, 87] width 47 height 10
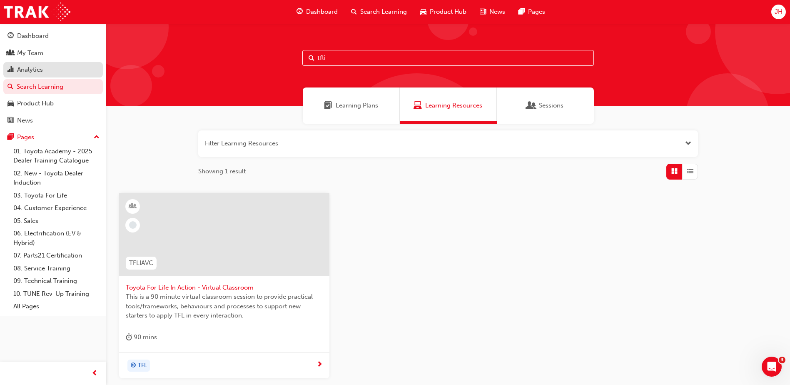
click at [44, 67] on div "Analytics" at bounding box center [52, 70] width 91 height 10
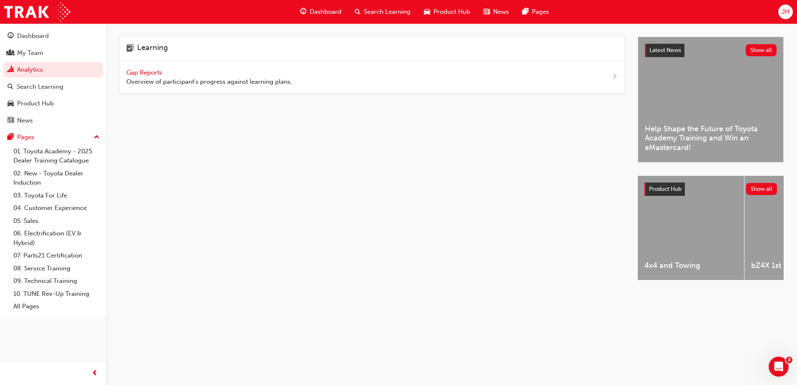
click at [136, 77] on span "Overview of participant's progress against learning plans." at bounding box center [209, 82] width 166 height 10
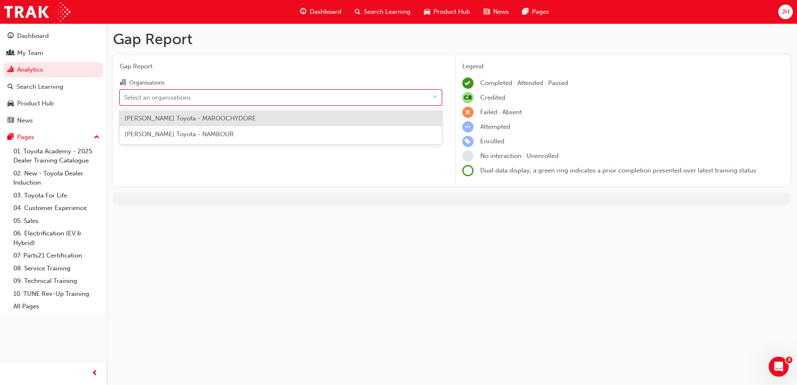
click at [142, 103] on div "Select an organisations" at bounding box center [274, 97] width 309 height 15
click at [125, 100] on input "Organisations option [PERSON_NAME] Toyota - MAROOCHYDORE focused, 1 of 2. 2 res…" at bounding box center [124, 96] width 1 height 7
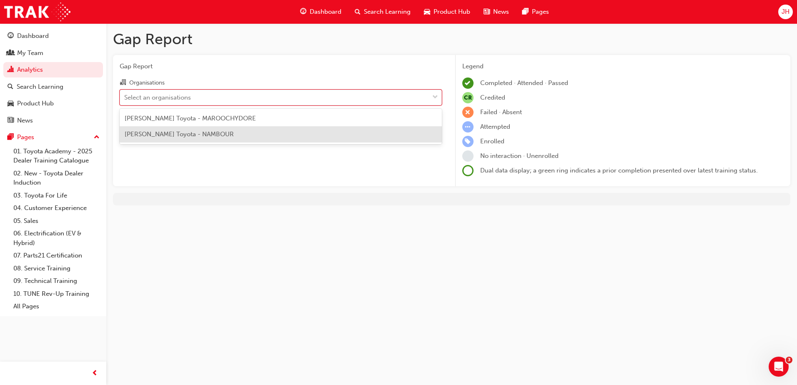
click at [155, 139] on div "[PERSON_NAME] Toyota - NAMBOUR" at bounding box center [281, 134] width 322 height 16
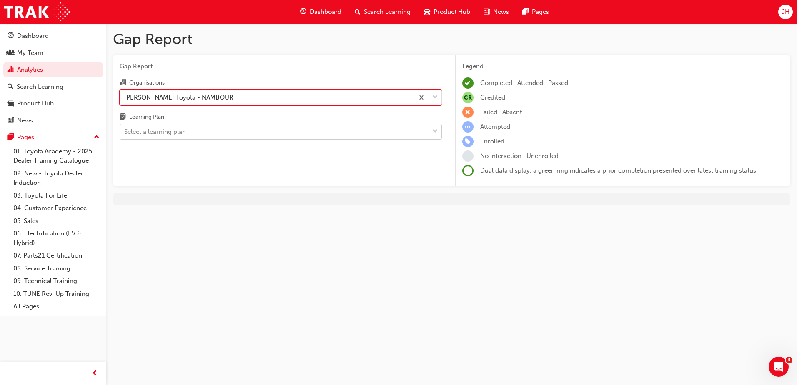
click at [155, 131] on div "Select a learning plan" at bounding box center [155, 132] width 62 height 10
click at [125, 131] on input "Learning Plan Select a learning plan" at bounding box center [124, 131] width 1 height 7
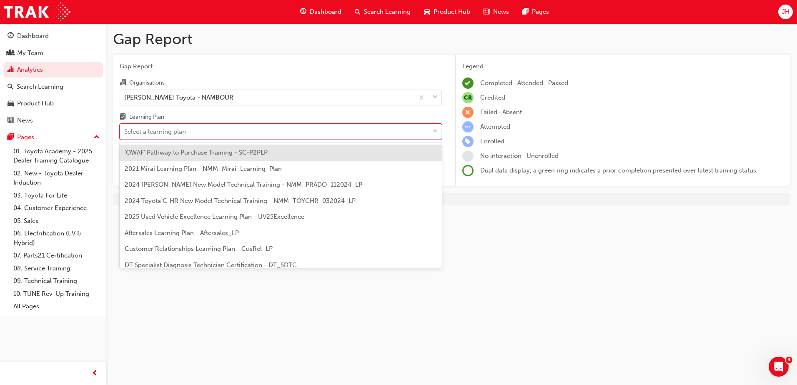
click at [159, 156] on span "'OWAF' Pathway to Purchase Training - SC-P2PLP" at bounding box center [196, 152] width 143 height 7
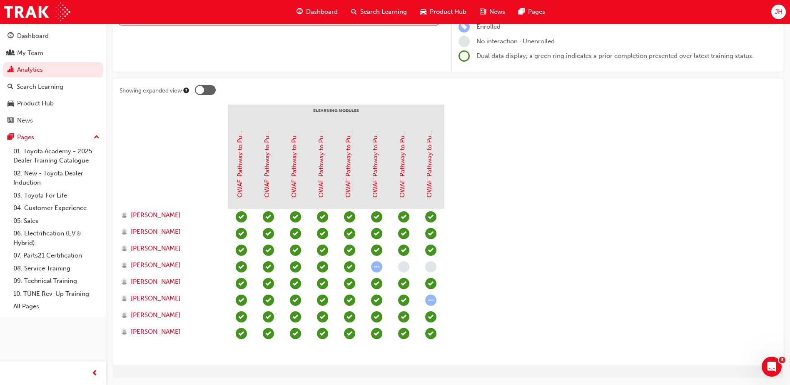
scroll to position [100, 0]
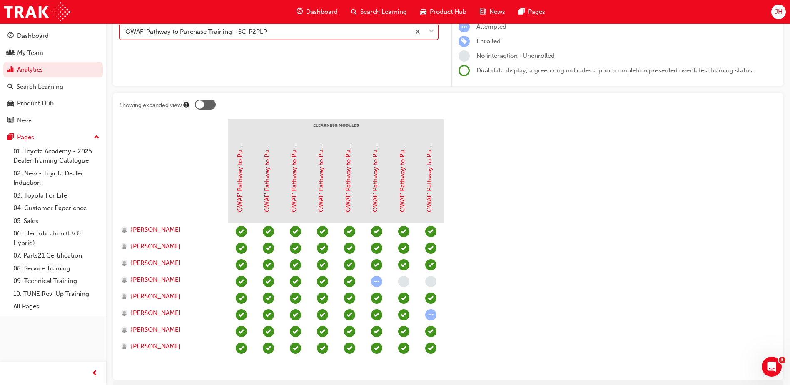
click at [204, 107] on div at bounding box center [205, 105] width 21 height 10
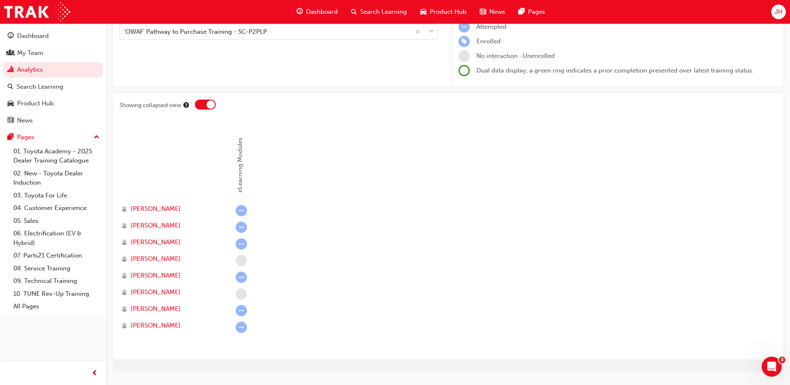
click at [205, 107] on div at bounding box center [205, 105] width 21 height 10
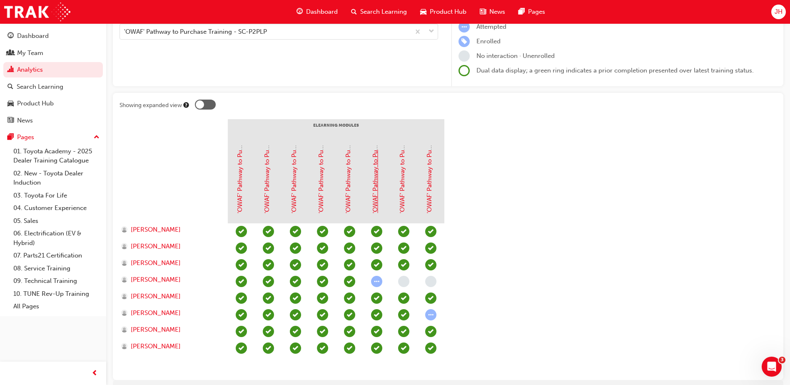
click at [373, 179] on link "'OWAF' Pathway to Purchase - Step 5: Offer to Purchase" at bounding box center [375, 133] width 7 height 160
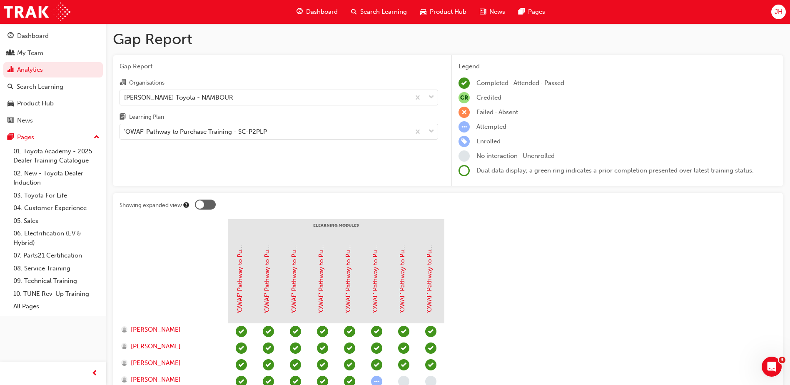
scroll to position [100, 0]
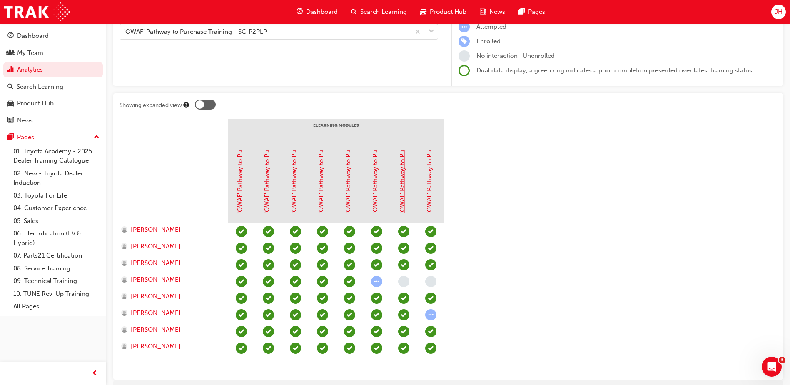
click at [403, 175] on link "'OWAF' Pathway to Purchase - Step 6: Vehicle Delivery" at bounding box center [402, 135] width 7 height 156
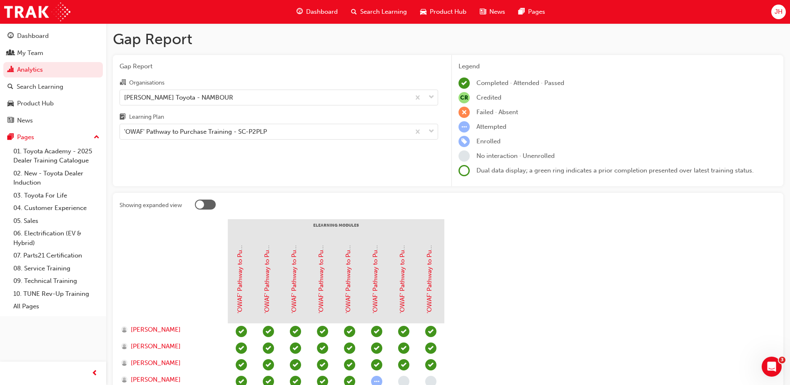
scroll to position [100, 0]
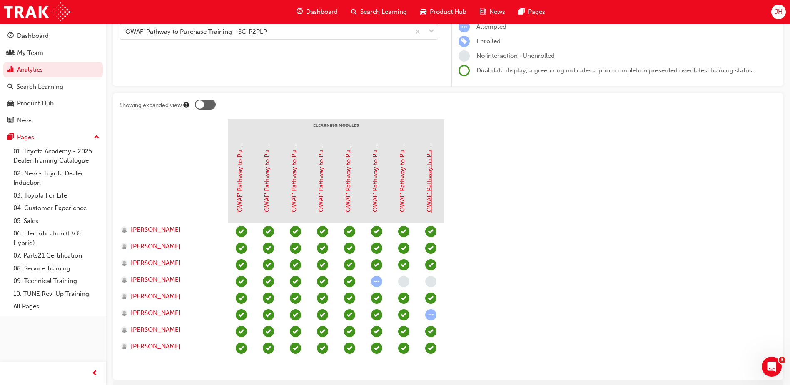
click at [427, 191] on link "'OWAF' Pathway to Purchase - Step 7: Follow-Up" at bounding box center [429, 143] width 7 height 140
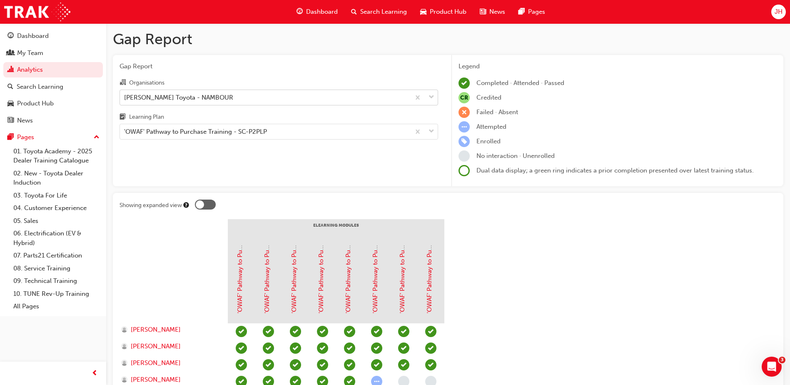
click at [216, 96] on div "[PERSON_NAME] Toyota - NAMBOUR" at bounding box center [265, 97] width 290 height 15
click at [125, 96] on input "Organisations [PERSON_NAME] Toyota - NAMBOUR" at bounding box center [124, 96] width 1 height 7
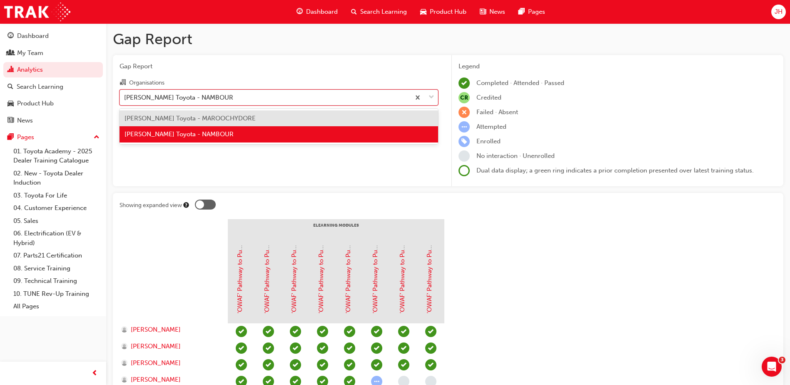
click at [229, 117] on span "[PERSON_NAME] Toyota - MAROOCHYDORE" at bounding box center [190, 118] width 131 height 7
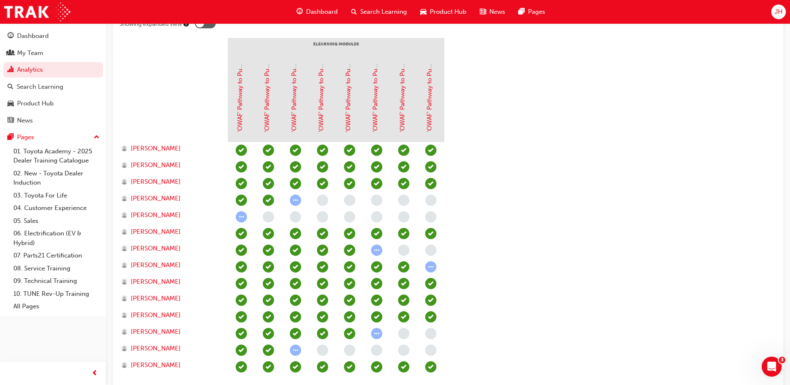
scroll to position [167, 0]
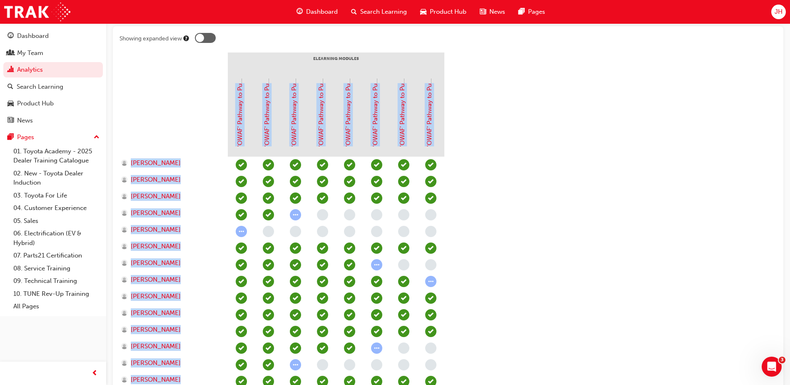
drag, startPoint x: 117, startPoint y: 76, endPoint x: 457, endPoint y: 328, distance: 422.5
click at [457, 328] on div "Showing expanded view eLearning Modules 'OWAF' Pathway to Purchase - Introducti…" at bounding box center [448, 219] width 671 height 387
drag, startPoint x: 457, startPoint y: 328, endPoint x: 552, endPoint y: 294, distance: 101.3
click at [552, 294] on section "eLearning Modules 'OWAF' Pathway to Purchase - Introduction to the Training Pro…" at bounding box center [448, 229] width 657 height 354
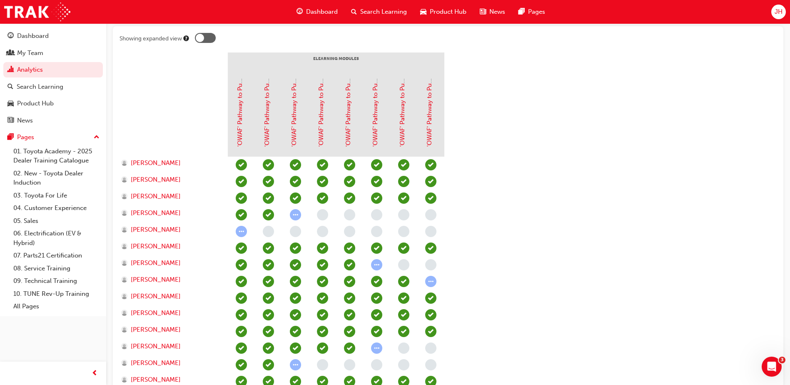
click at [532, 218] on section "eLearning Modules 'OWAF' Pathway to Purchase - Introduction to the Training Pro…" at bounding box center [448, 229] width 657 height 354
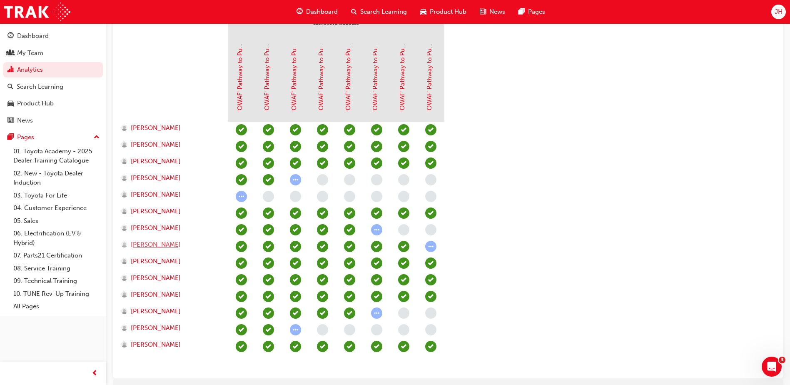
scroll to position [242, 0]
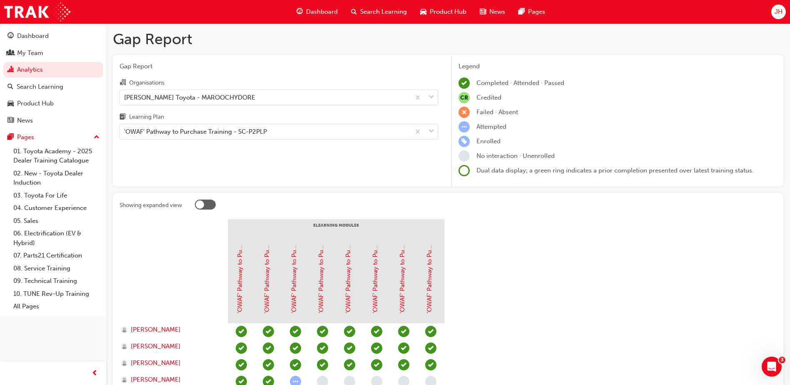
scroll to position [242, 0]
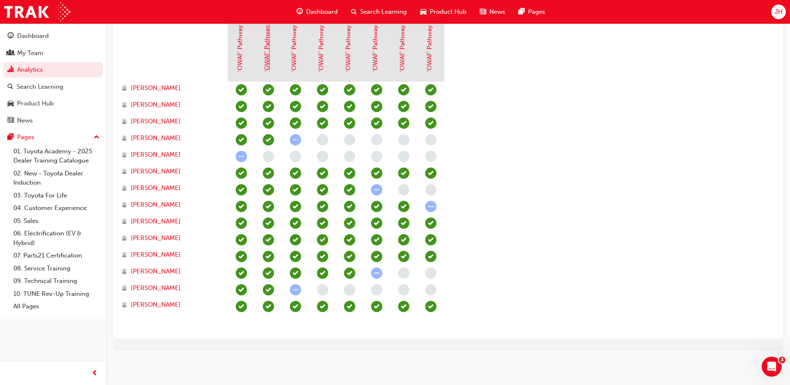
click at [269, 55] on link "'OWAF' Pathway to Purchase - Step 1: Connect" at bounding box center [266, 5] width 7 height 134
click at [295, 50] on link "'OWAF' Pathway to Purchase - Step 2: Understand" at bounding box center [293, 0] width 7 height 144
click at [321, 57] on link "'OWAF' Pathway to Purchase - Step 3: Advise" at bounding box center [320, 7] width 7 height 129
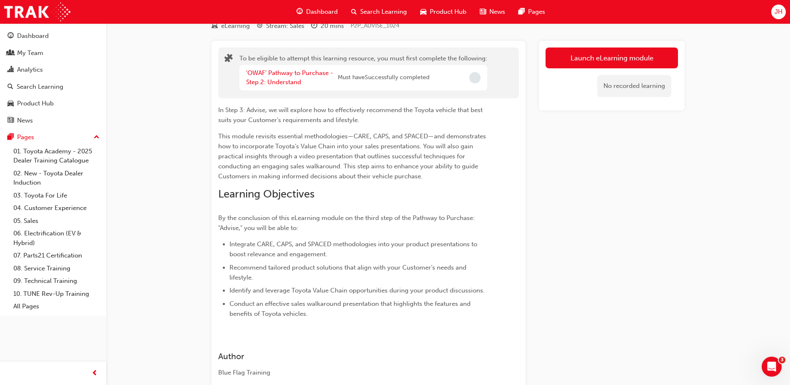
scroll to position [4, 0]
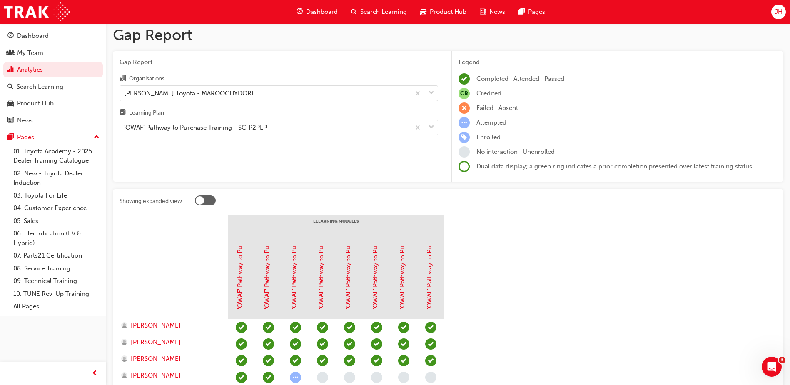
scroll to position [242, 0]
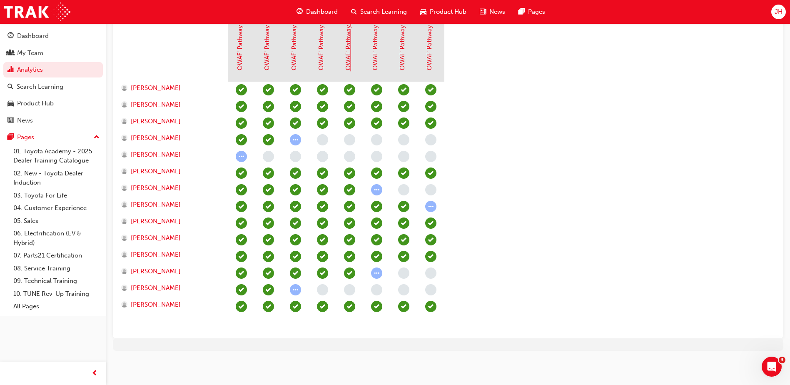
click at [352, 57] on link "'OWAF' Pathway to Purchase - Step 4: Experience" at bounding box center [348, 1] width 7 height 142
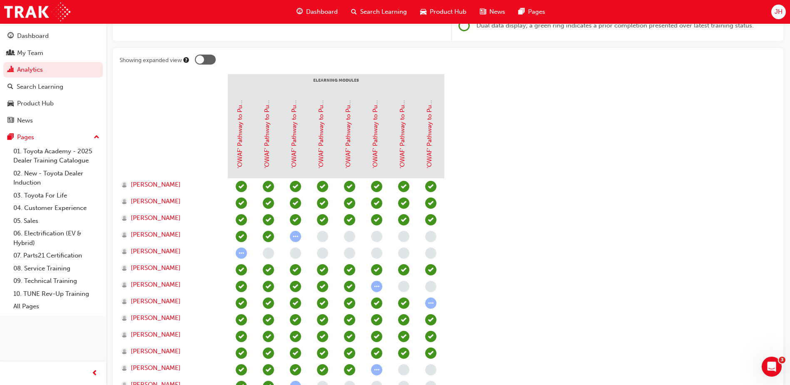
scroll to position [158, 0]
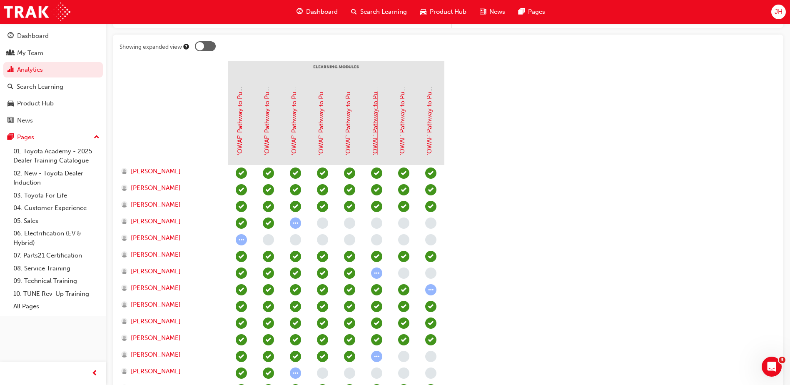
click at [377, 134] on link "'OWAF' Pathway to Purchase - Step 5: Offer to Purchase" at bounding box center [375, 75] width 7 height 160
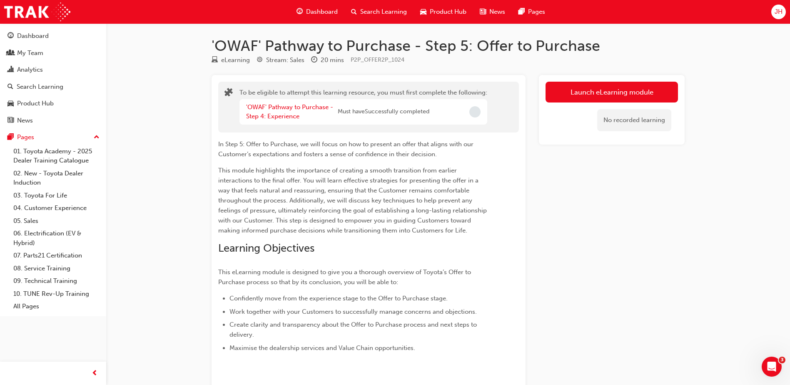
scroll to position [158, 0]
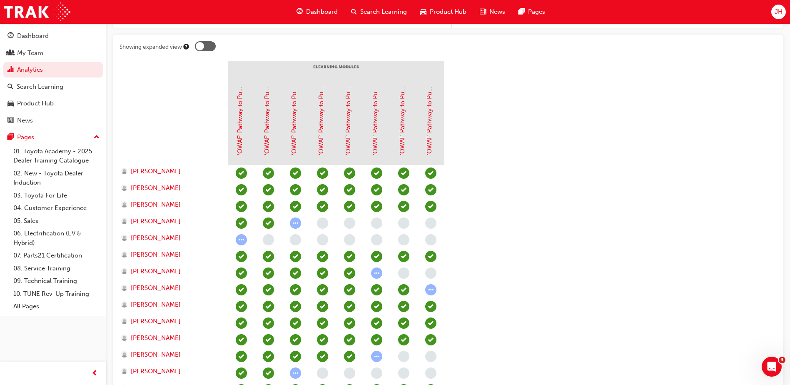
click at [397, 110] on div "'OWAF' Pathway to Purchase - Step 6: Vehicle Delivery" at bounding box center [403, 123] width 27 height 83
click at [400, 108] on link "'OWAF' Pathway to Purchase - Step 6: Vehicle Delivery" at bounding box center [402, 77] width 7 height 156
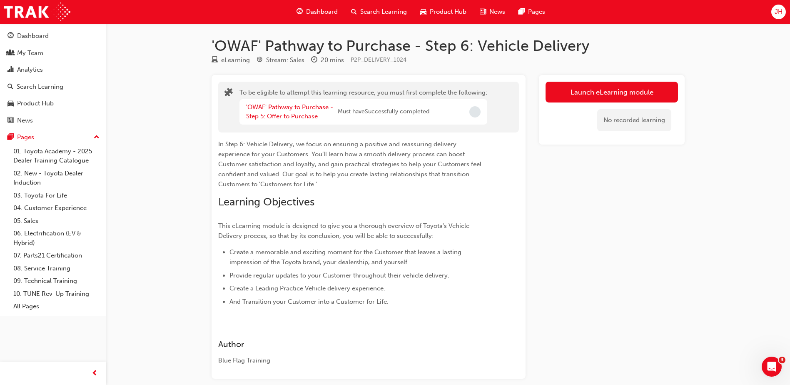
scroll to position [158, 0]
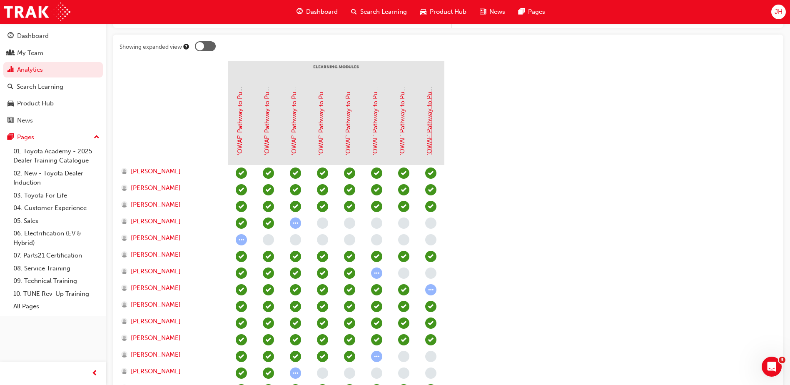
click at [430, 112] on link "'OWAF' Pathway to Purchase - Step 7: Follow-Up" at bounding box center [429, 85] width 7 height 140
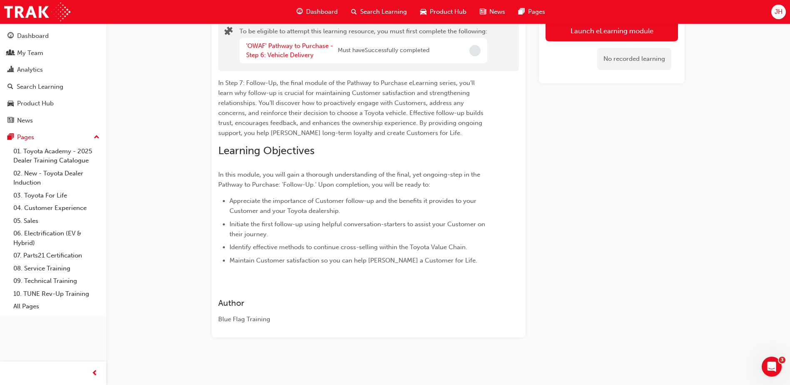
scroll to position [61, 0]
